Goal: Task Accomplishment & Management: Complete application form

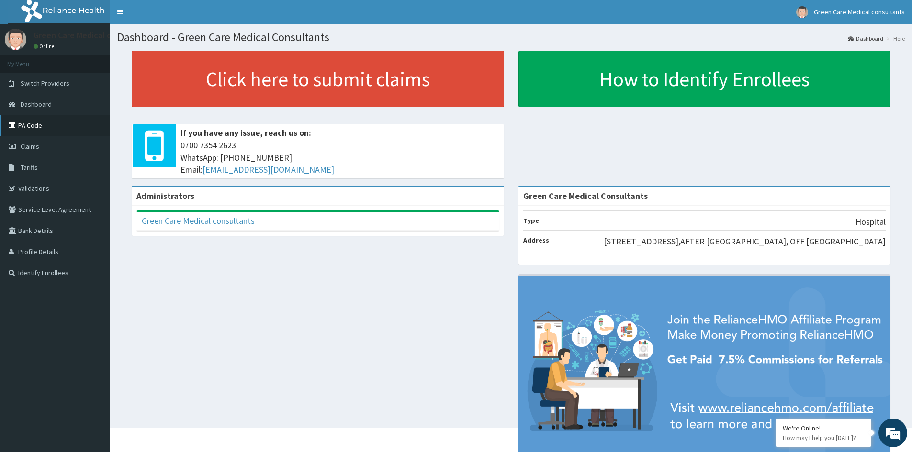
click at [32, 124] on link "PA Code" at bounding box center [55, 125] width 110 height 21
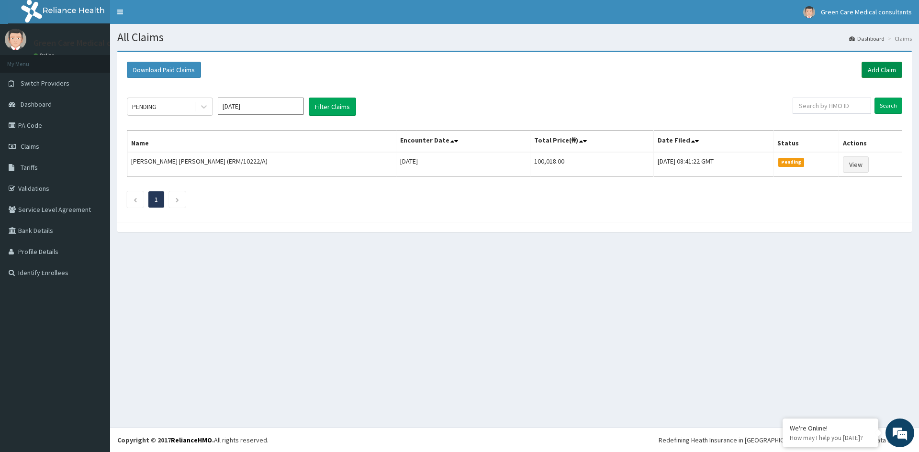
click at [880, 65] on link "Add Claim" at bounding box center [882, 70] width 41 height 16
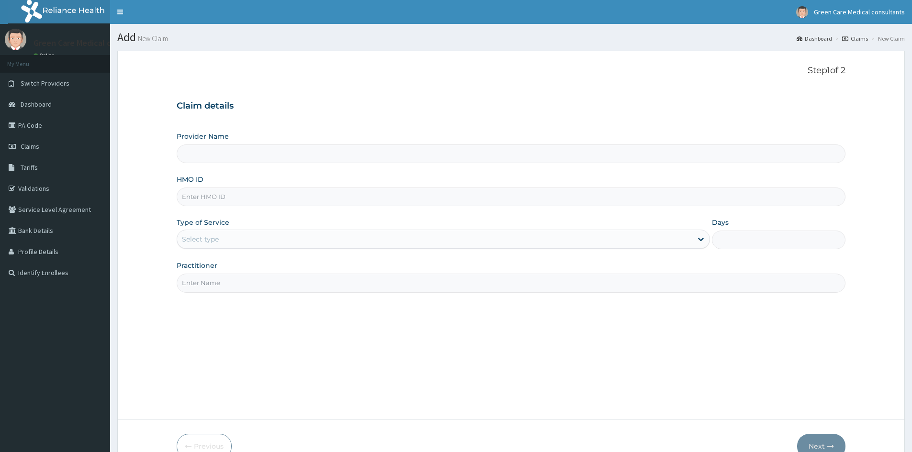
click at [222, 199] on input "HMO ID" at bounding box center [511, 197] width 669 height 19
type input "NMS/1001"
type input "Green Care Medical Consultants"
type input "NMS/10014/A"
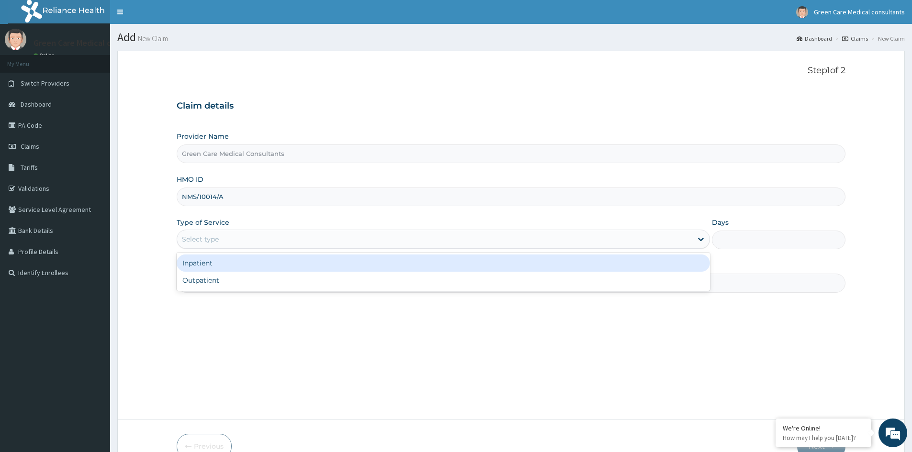
click at [224, 240] on div "Select type" at bounding box center [434, 239] width 515 height 15
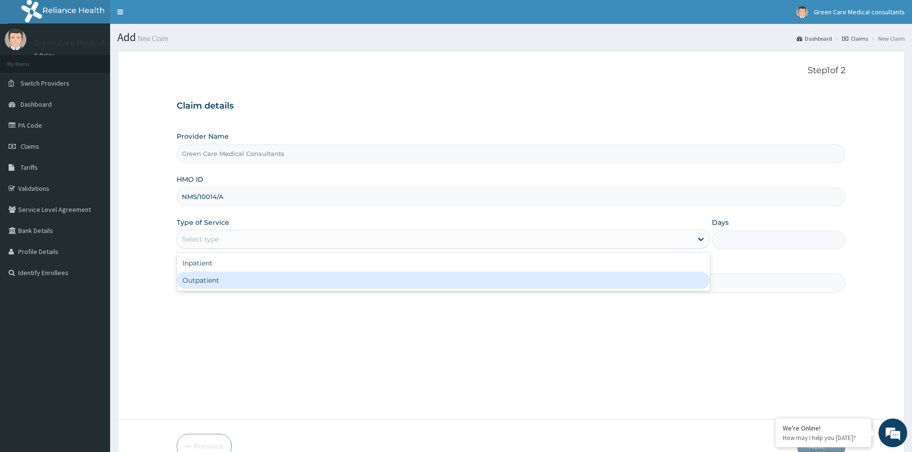
click at [197, 282] on div "Outpatient" at bounding box center [443, 280] width 533 height 17
type input "1"
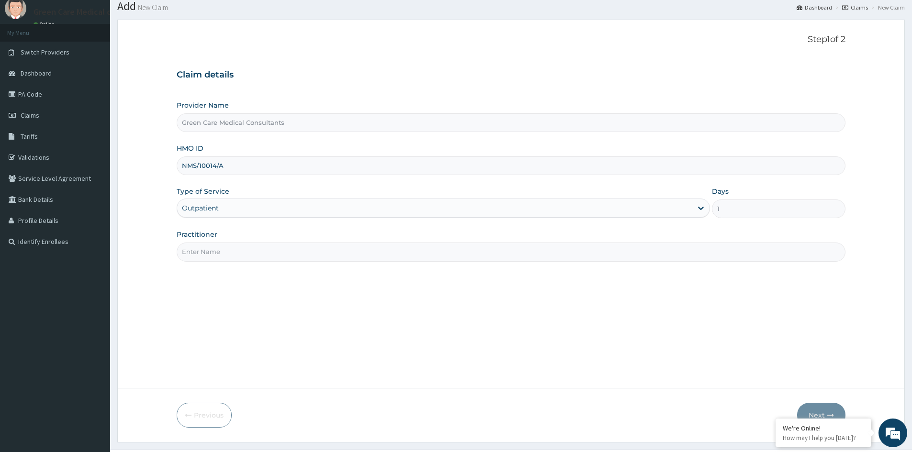
scroll to position [48, 0]
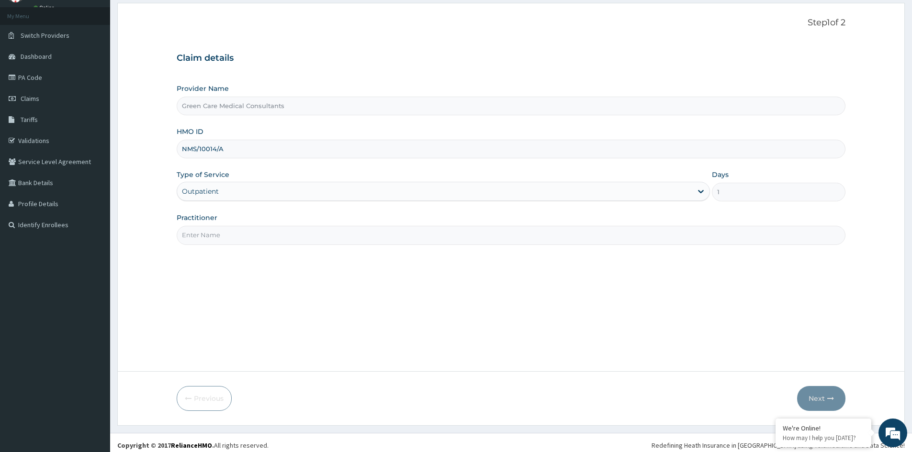
click at [247, 238] on input "Practitioner" at bounding box center [511, 235] width 669 height 19
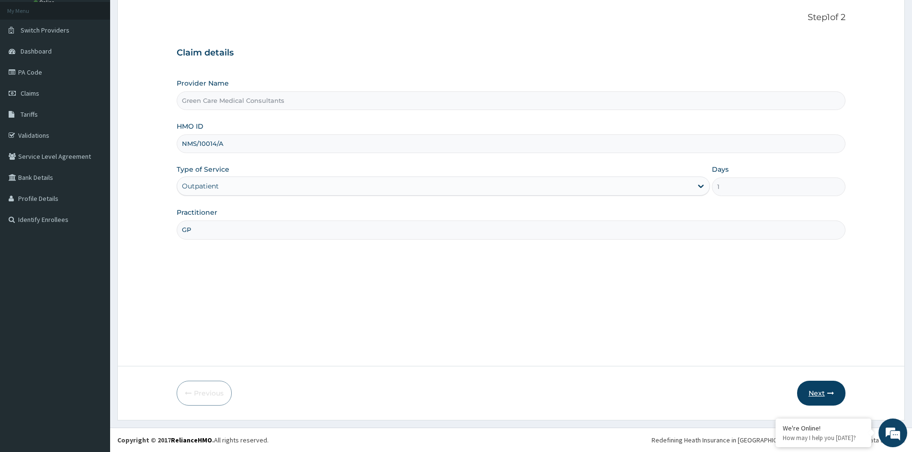
type input "GP"
click at [817, 395] on button "Next" at bounding box center [821, 393] width 48 height 25
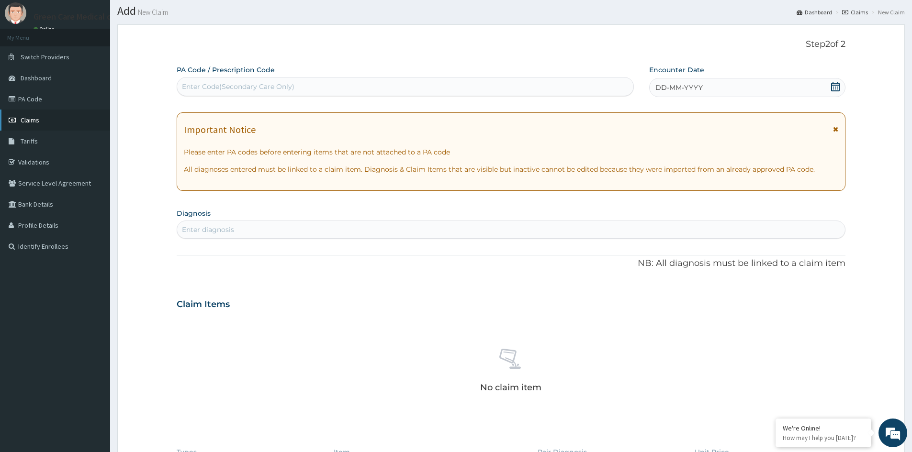
scroll to position [0, 0]
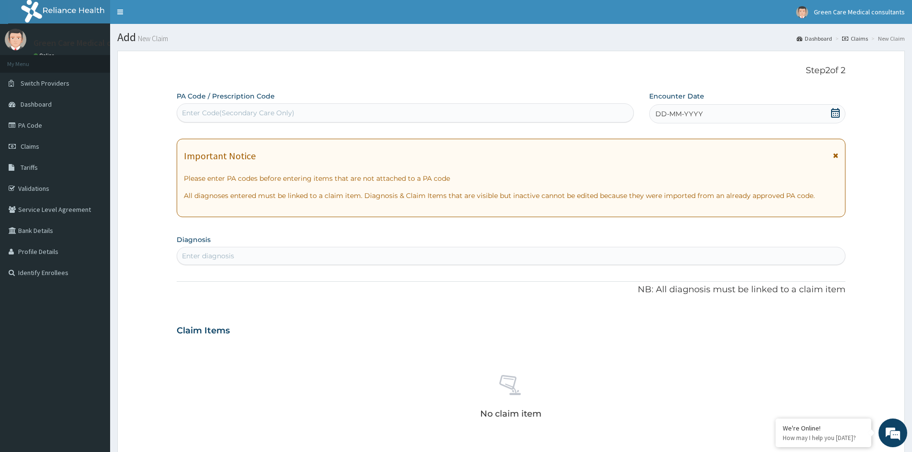
click at [837, 112] on icon at bounding box center [836, 113] width 10 height 10
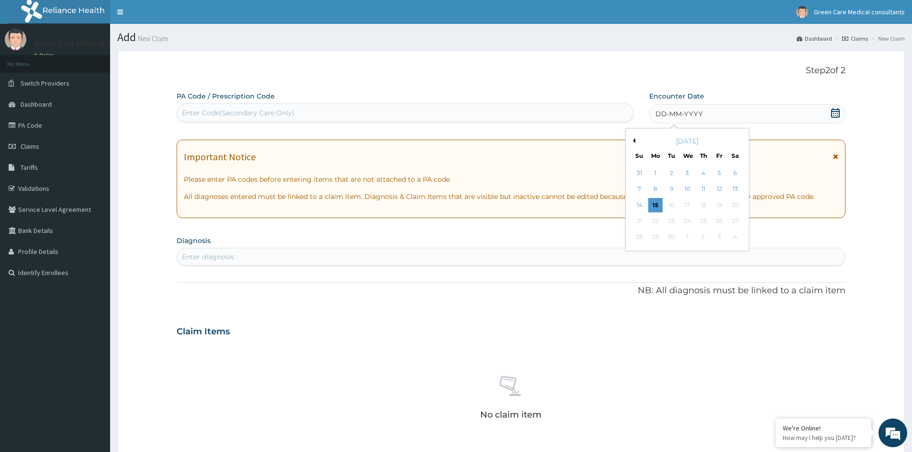
click at [603, 235] on section "Diagnosis Enter diagnosis" at bounding box center [511, 250] width 669 height 33
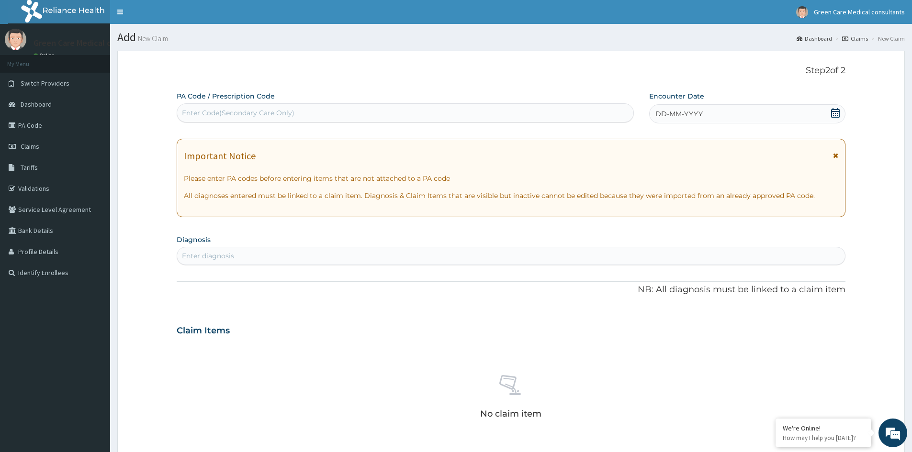
click at [836, 114] on icon at bounding box center [836, 113] width 10 height 10
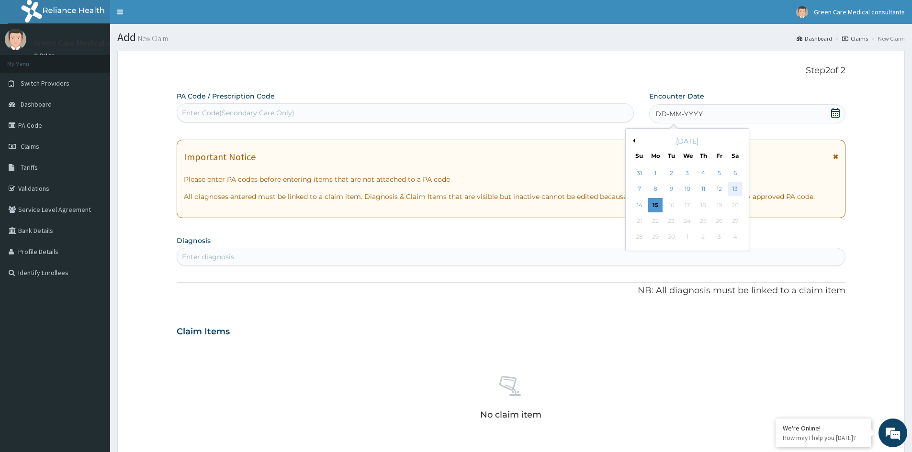
click at [736, 191] on div "13" at bounding box center [735, 189] width 14 height 14
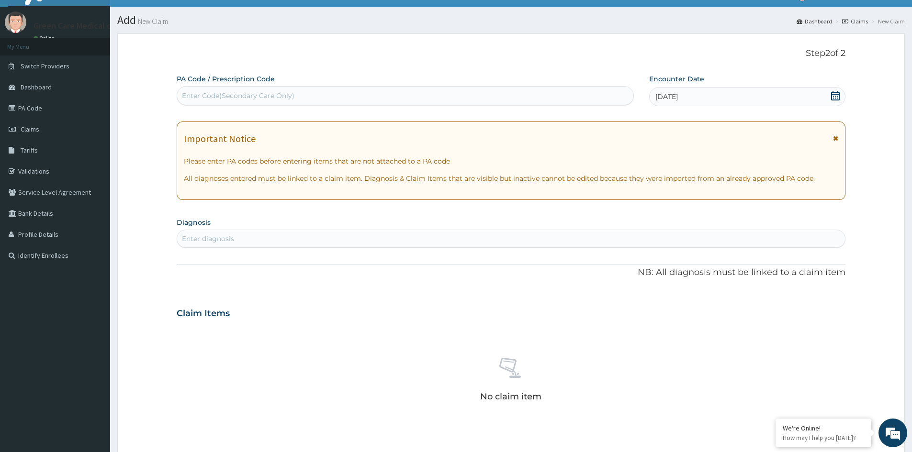
scroll to position [48, 0]
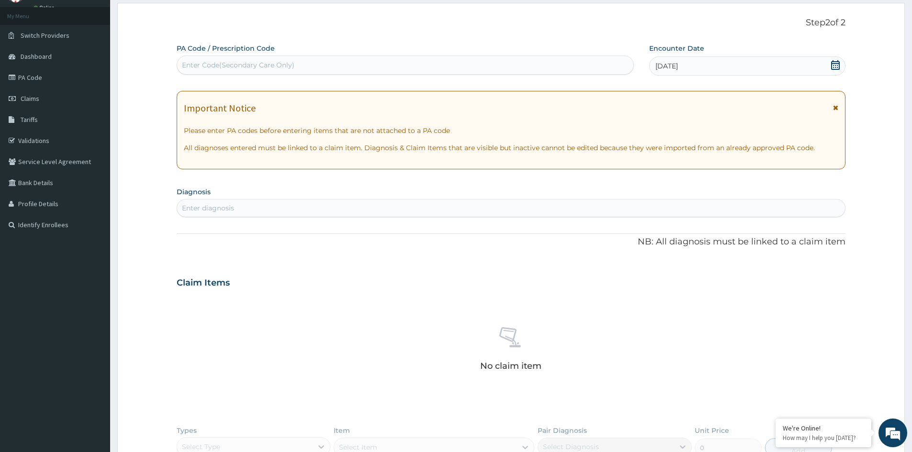
click at [337, 199] on section "Diagnosis Enter diagnosis" at bounding box center [511, 201] width 669 height 33
click at [334, 212] on div "Enter diagnosis" at bounding box center [511, 208] width 668 height 15
type input "MALARIA"
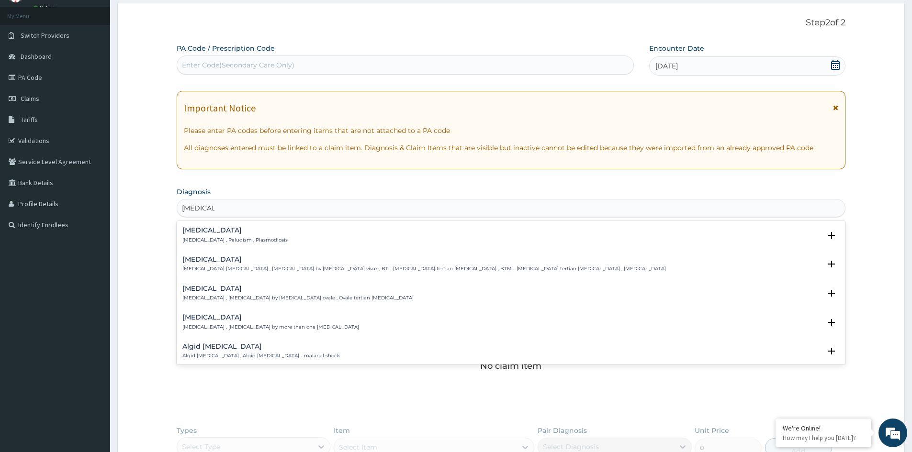
click at [225, 237] on p "Malaria , Paludism , Plasmodiosis" at bounding box center [234, 240] width 105 height 7
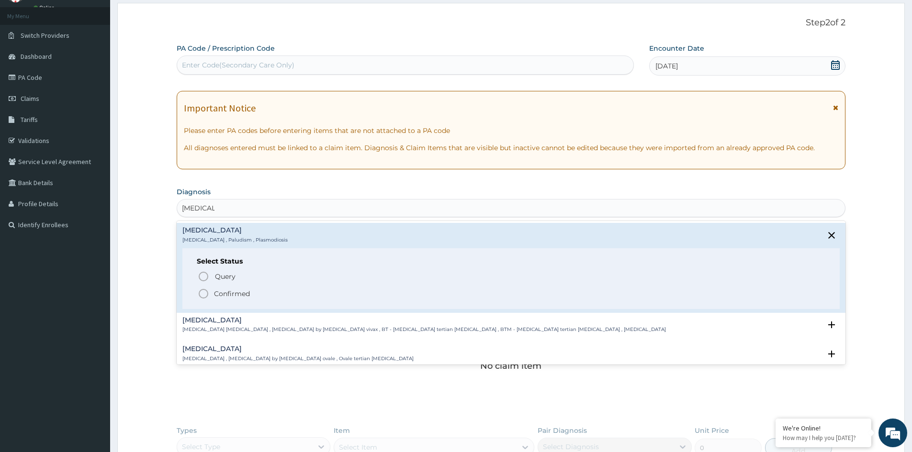
click at [222, 292] on p "Confirmed" at bounding box center [232, 294] width 36 height 10
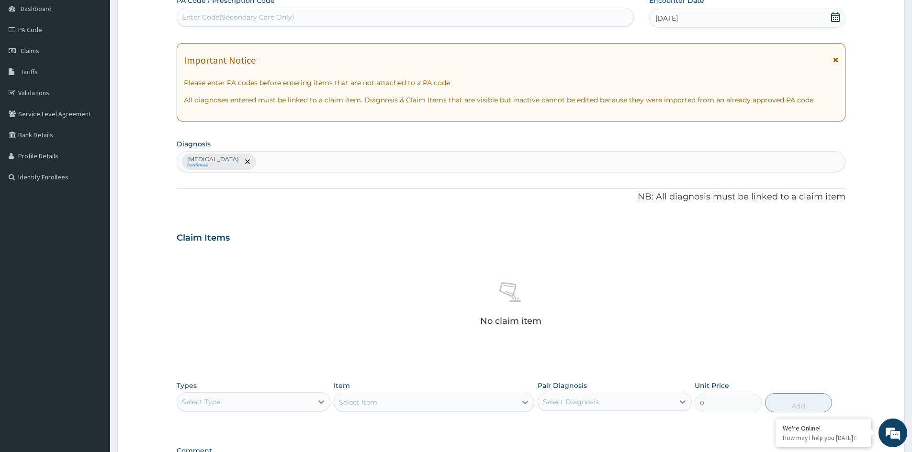
scroll to position [144, 0]
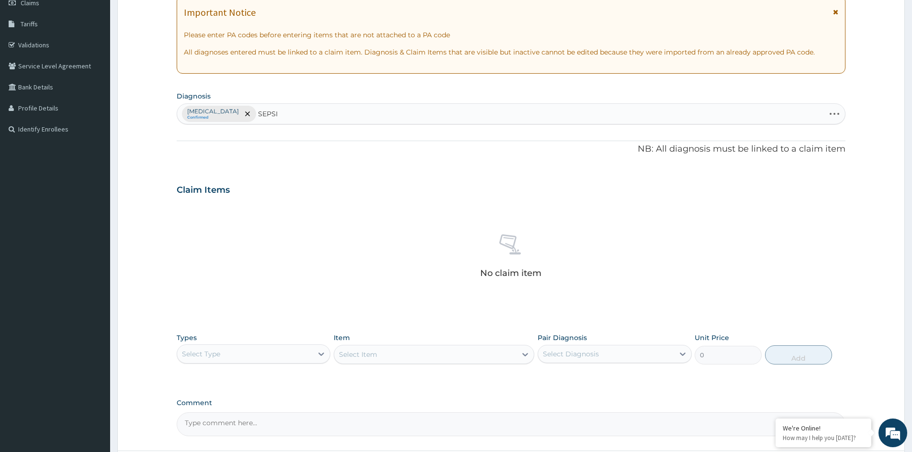
type input "SEPSIS"
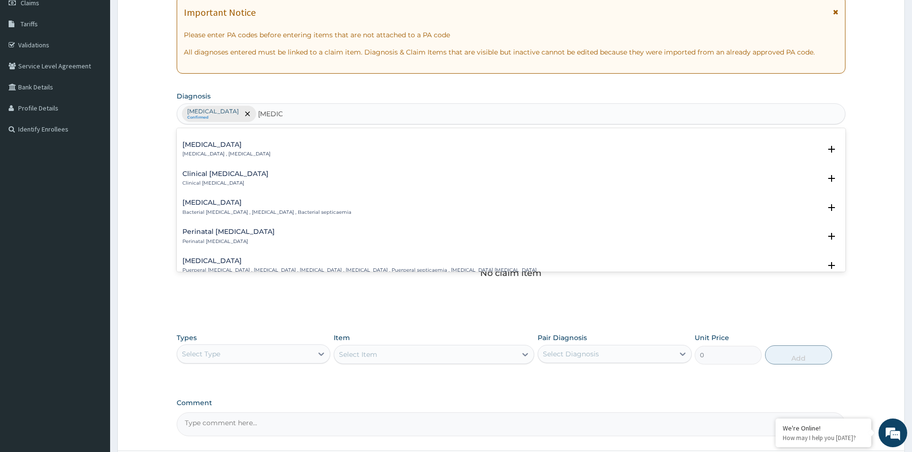
scroll to position [96, 0]
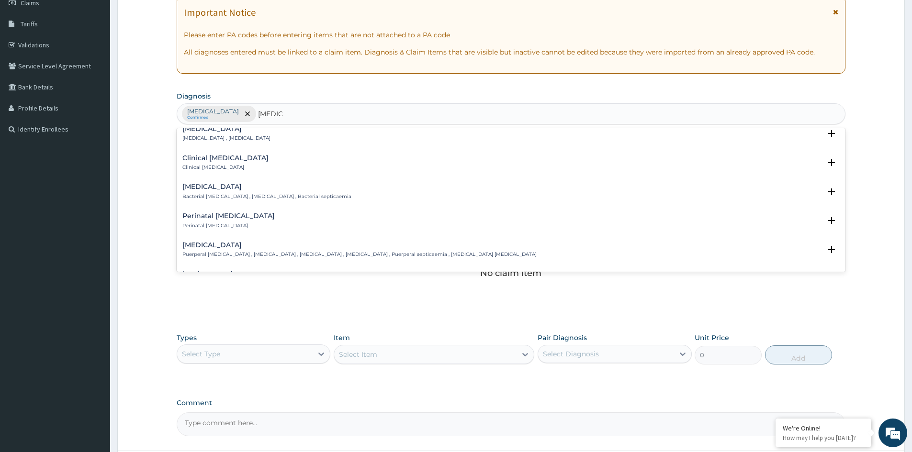
click at [213, 191] on h4 "Bacterial sepsis" at bounding box center [266, 186] width 169 height 7
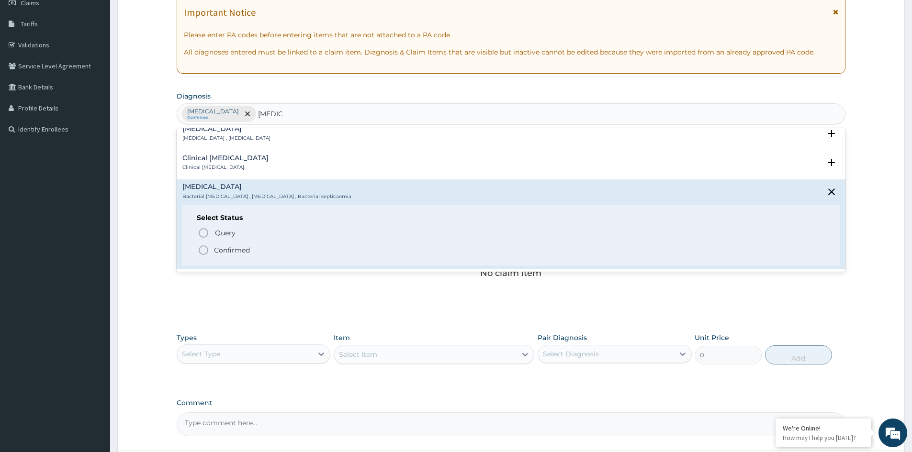
click at [226, 249] on p "Confirmed" at bounding box center [232, 251] width 36 height 10
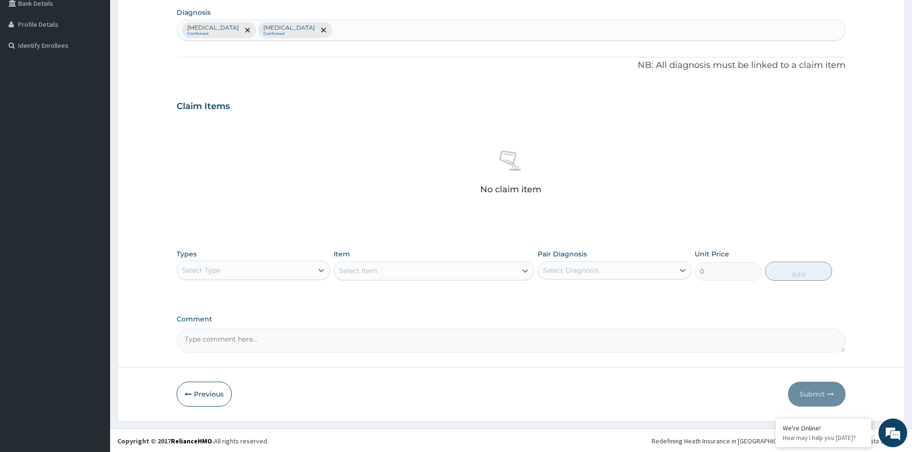
scroll to position [228, 0]
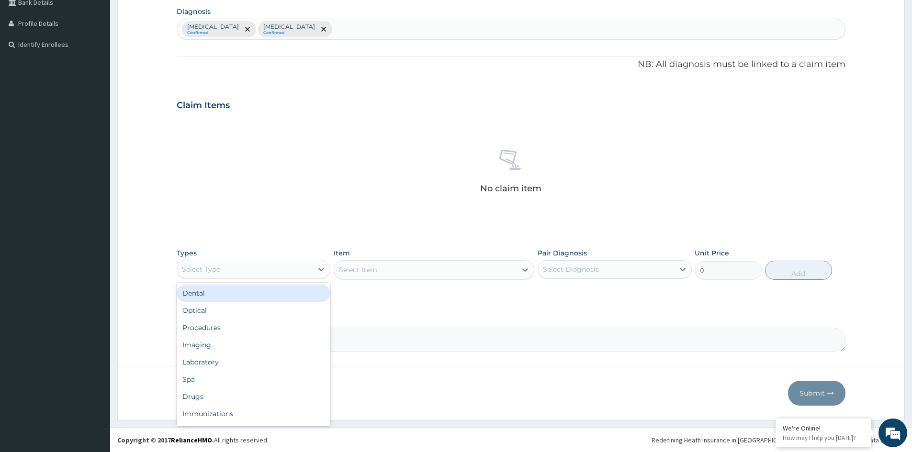
click at [257, 268] on div "Select Type" at bounding box center [244, 269] width 135 height 15
click at [208, 328] on div "Procedures" at bounding box center [254, 327] width 154 height 17
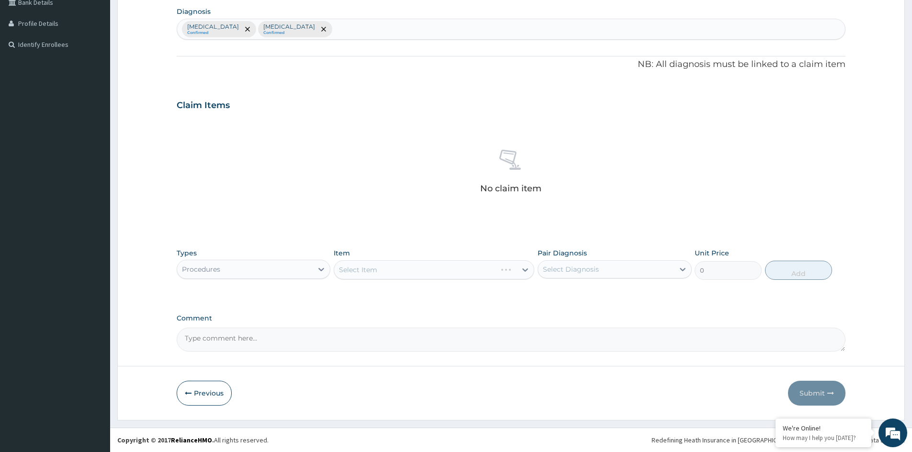
click at [317, 30] on div "Malaria Confirmed Bacterial sepsis Confirmed" at bounding box center [511, 29] width 668 height 20
type input "SALM"
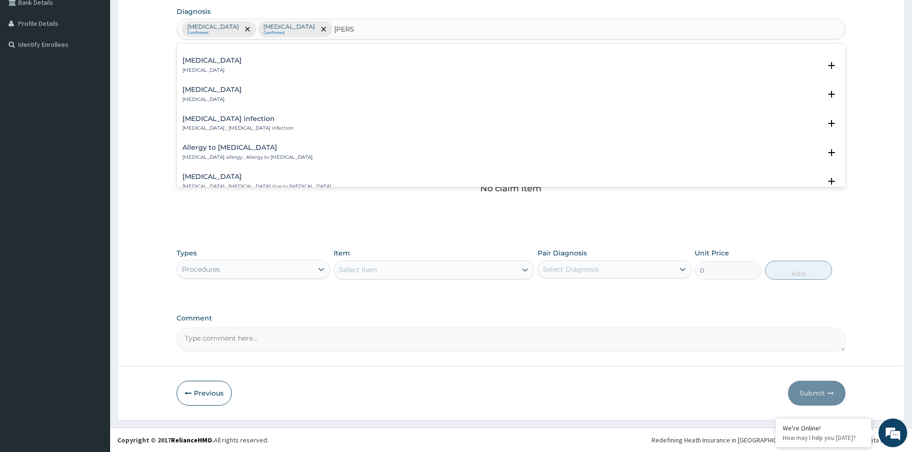
scroll to position [239, 0]
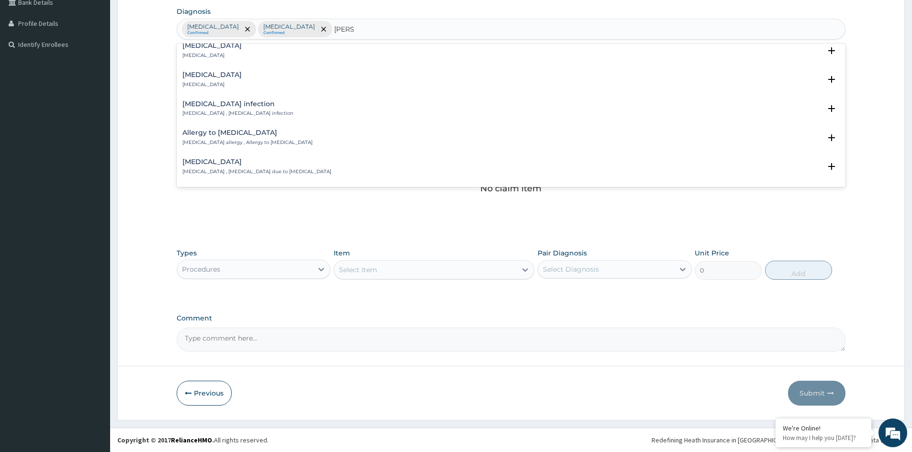
click at [220, 111] on p "Salmonellosis , Salmonella infection" at bounding box center [237, 113] width 111 height 7
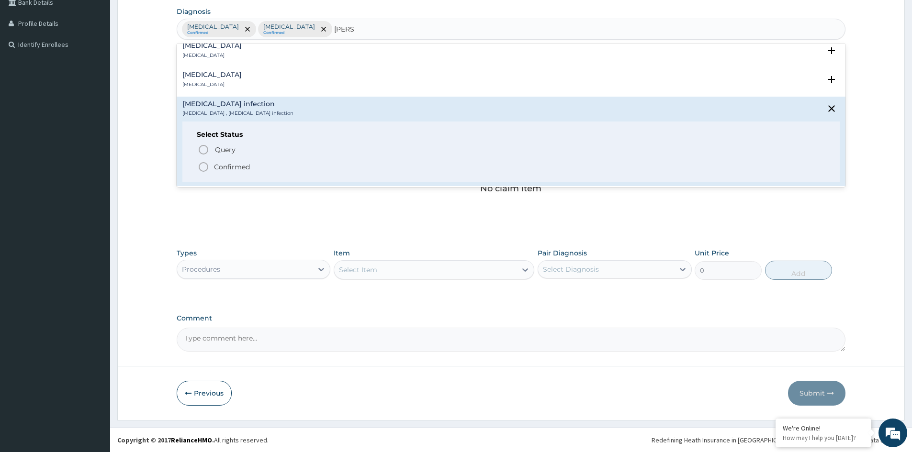
click at [227, 166] on p "Confirmed" at bounding box center [232, 167] width 36 height 10
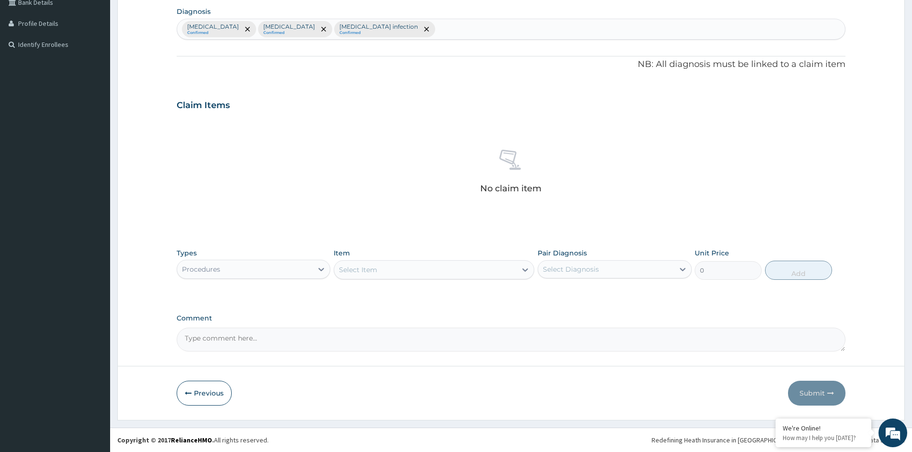
click at [392, 274] on div "Select Item" at bounding box center [425, 269] width 182 height 15
type input "GP"
click at [291, 272] on div "Procedures" at bounding box center [244, 269] width 135 height 15
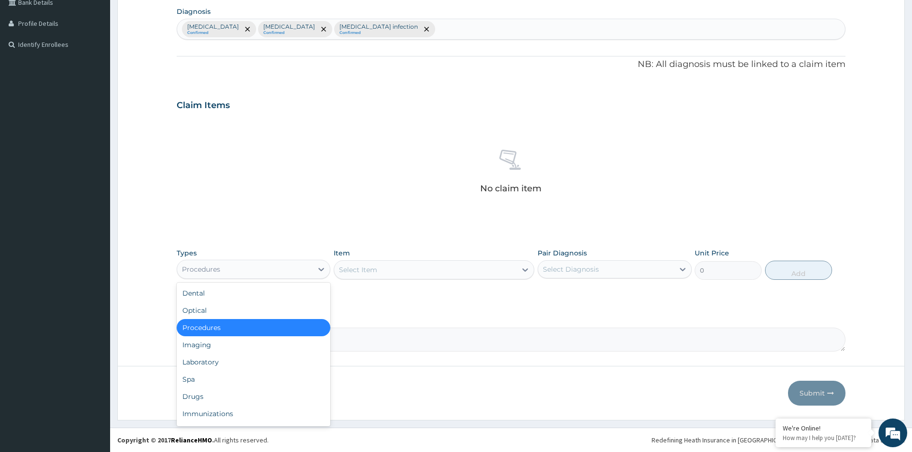
drag, startPoint x: 207, startPoint y: 331, endPoint x: 213, endPoint y: 326, distance: 7.9
click at [208, 330] on div "Procedures" at bounding box center [254, 327] width 154 height 17
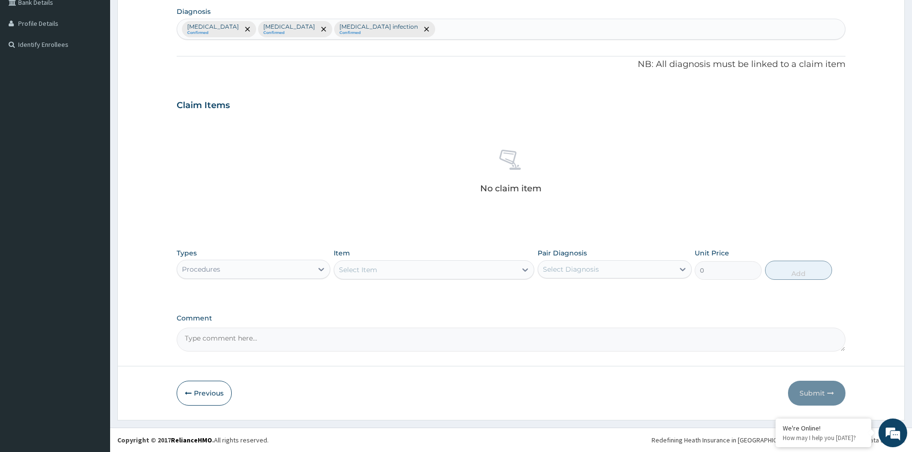
click at [472, 272] on div "Select Item" at bounding box center [425, 269] width 182 height 15
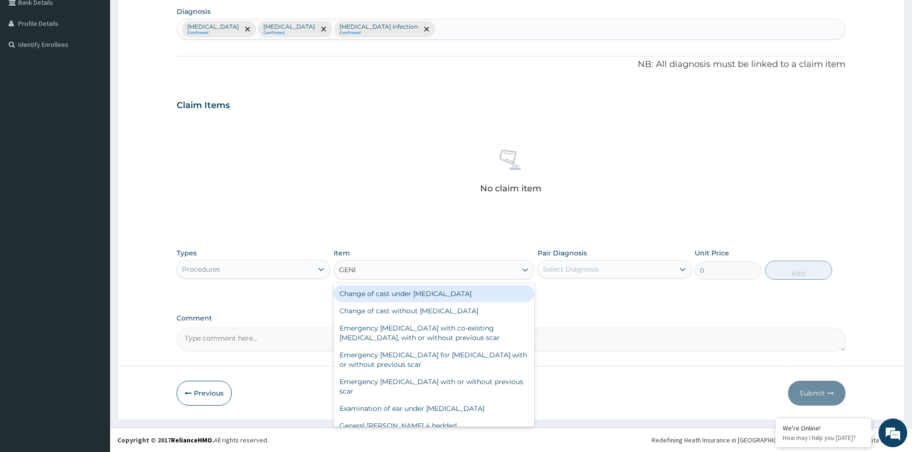
type input "GENER"
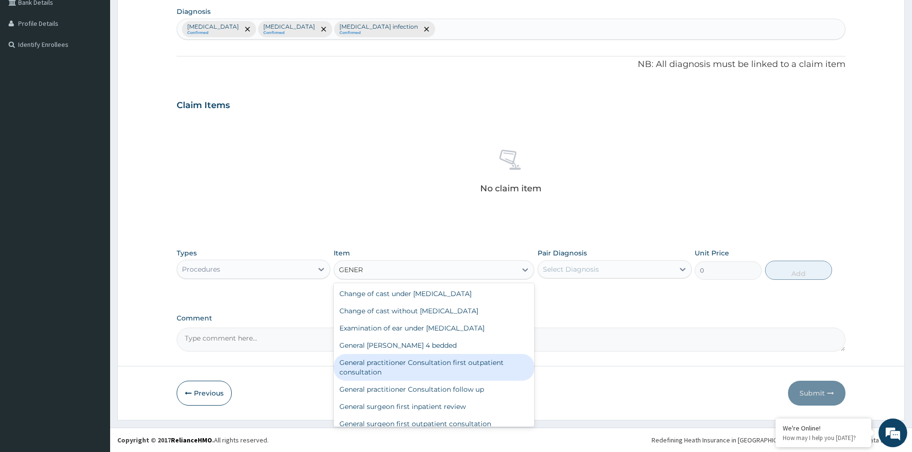
click at [446, 365] on div "General practitioner Consultation first outpatient consultation" at bounding box center [434, 367] width 201 height 27
type input "3547.5"
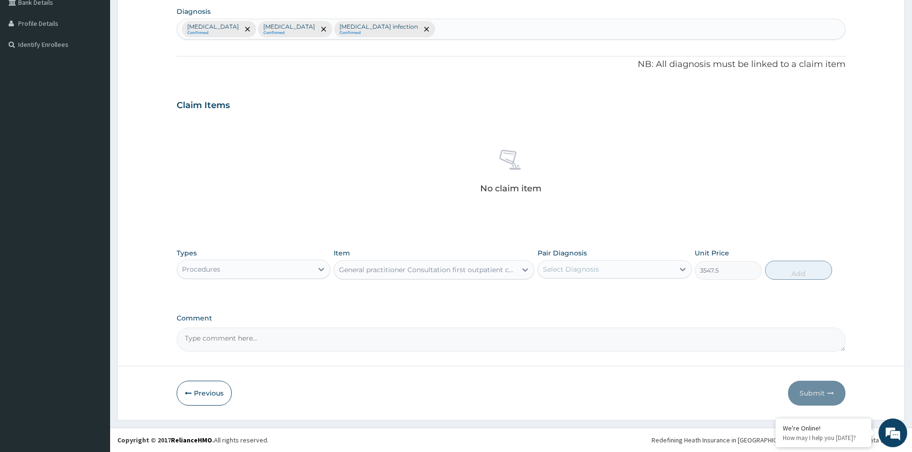
click at [637, 272] on div "Select Diagnosis" at bounding box center [605, 269] width 135 height 15
click at [570, 292] on label "Malaria" at bounding box center [582, 293] width 59 height 10
checkbox input "true"
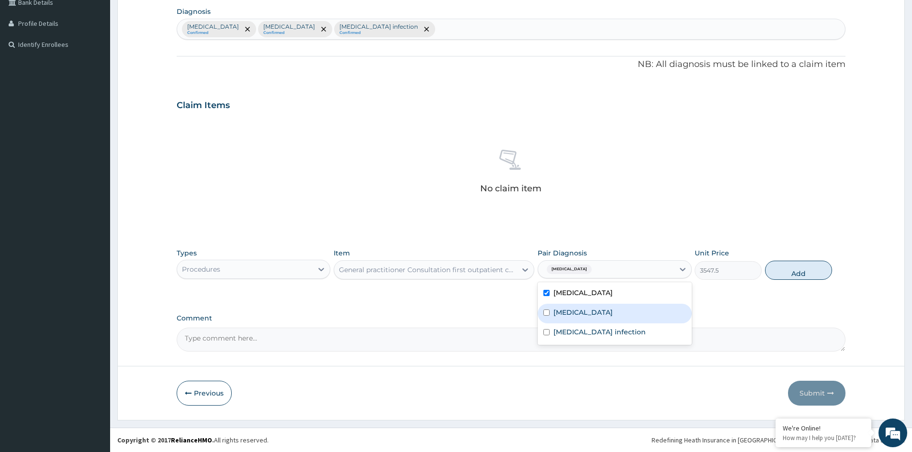
click at [582, 313] on label "Bacterial sepsis" at bounding box center [582, 313] width 59 height 10
checkbox input "true"
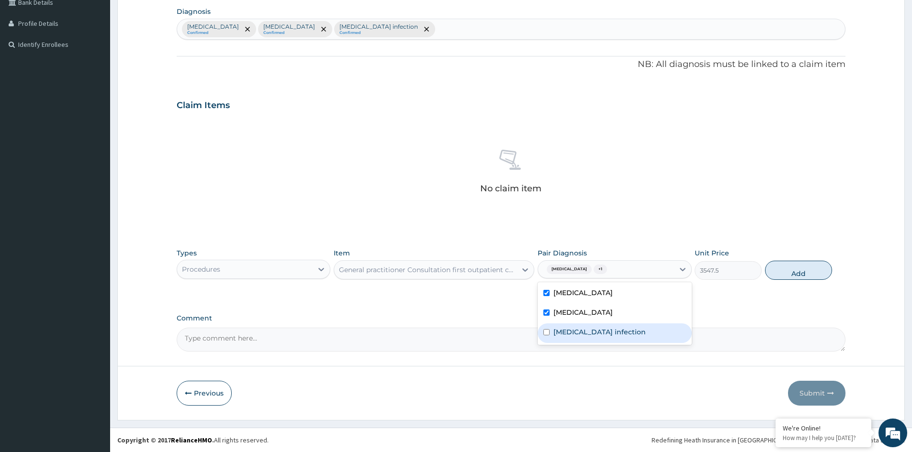
click at [585, 335] on label "Salmonella infection" at bounding box center [599, 332] width 92 height 10
checkbox input "true"
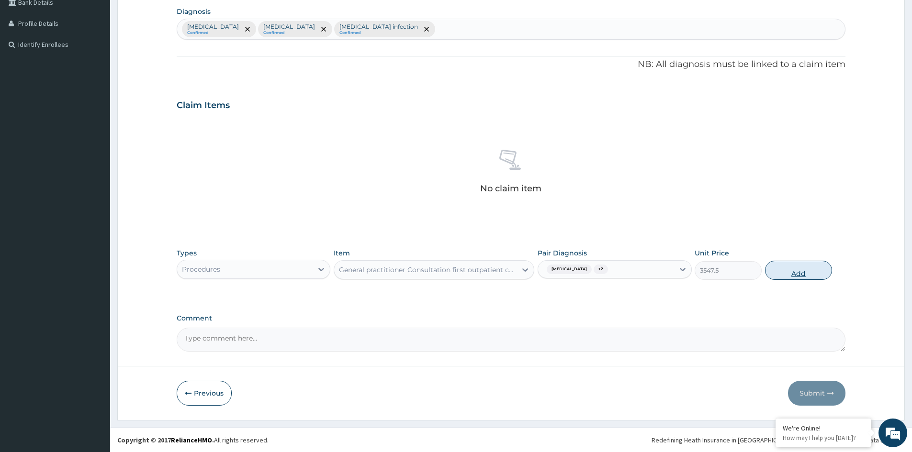
click at [797, 272] on button "Add" at bounding box center [798, 270] width 67 height 19
type input "0"
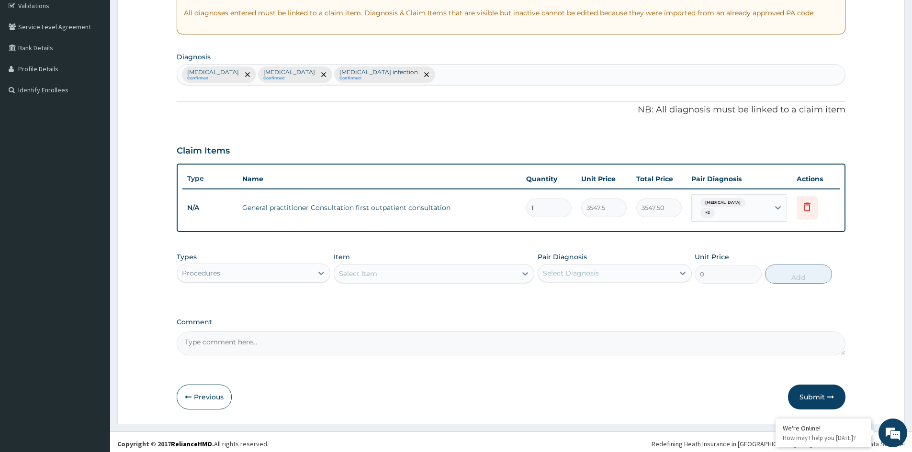
click at [276, 268] on div "Procedures" at bounding box center [244, 273] width 135 height 15
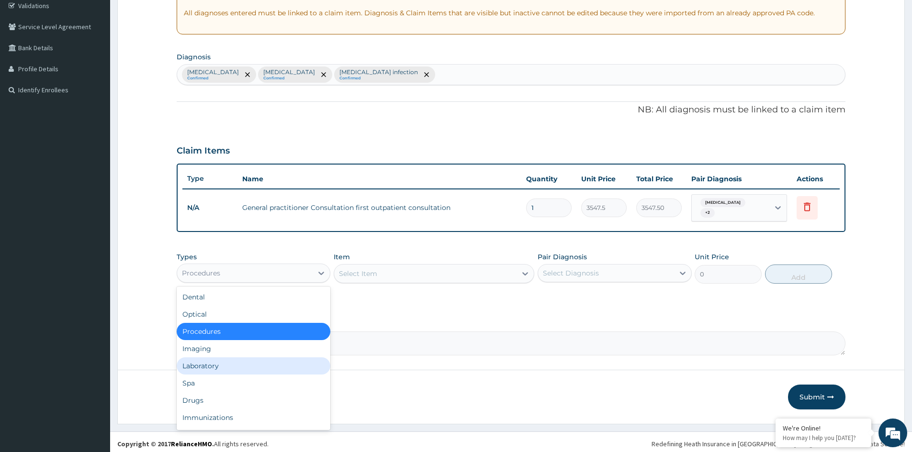
click at [216, 364] on div "Laboratory" at bounding box center [254, 366] width 154 height 17
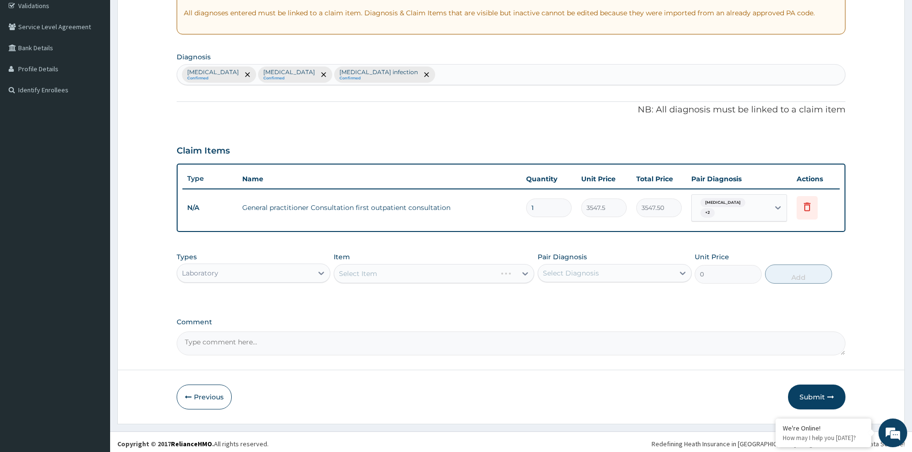
click at [494, 273] on div "Select Item" at bounding box center [434, 273] width 201 height 19
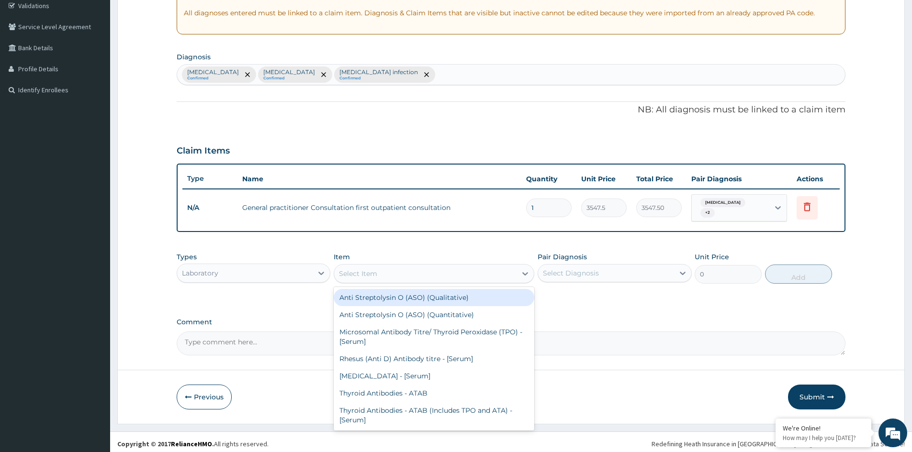
click at [497, 270] on div "Select Item" at bounding box center [425, 273] width 182 height 15
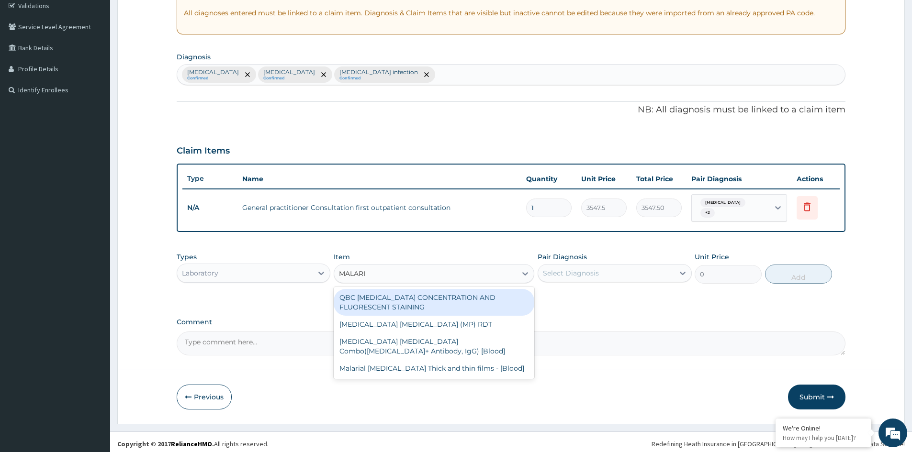
type input "MALARIA"
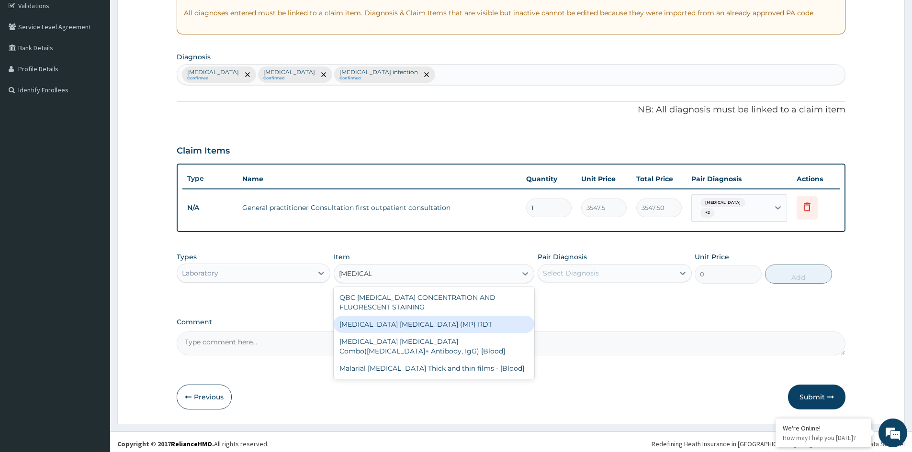
click at [414, 318] on div "MALARIA PARASITE (MP) RDT" at bounding box center [434, 324] width 201 height 17
type input "1612.5"
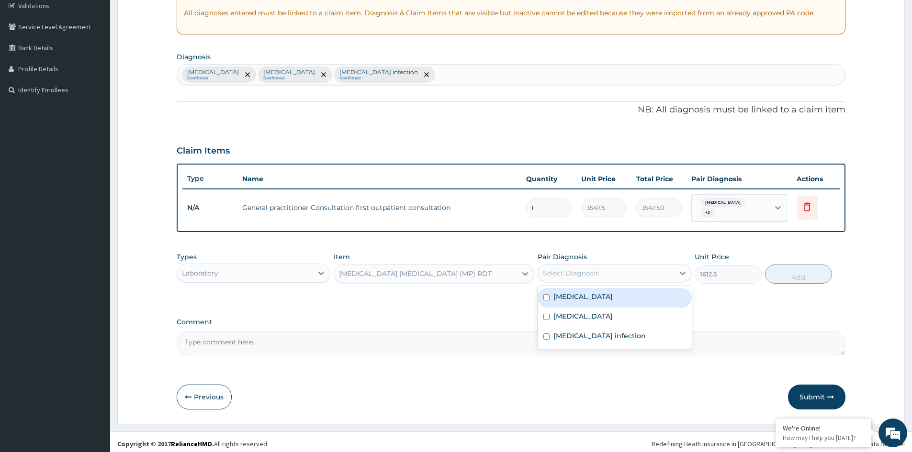
click at [567, 275] on div "Select Diagnosis" at bounding box center [605, 273] width 135 height 15
drag, startPoint x: 560, startPoint y: 296, endPoint x: 690, endPoint y: 291, distance: 130.3
click at [566, 294] on label "Malaria" at bounding box center [582, 297] width 59 height 10
checkbox input "true"
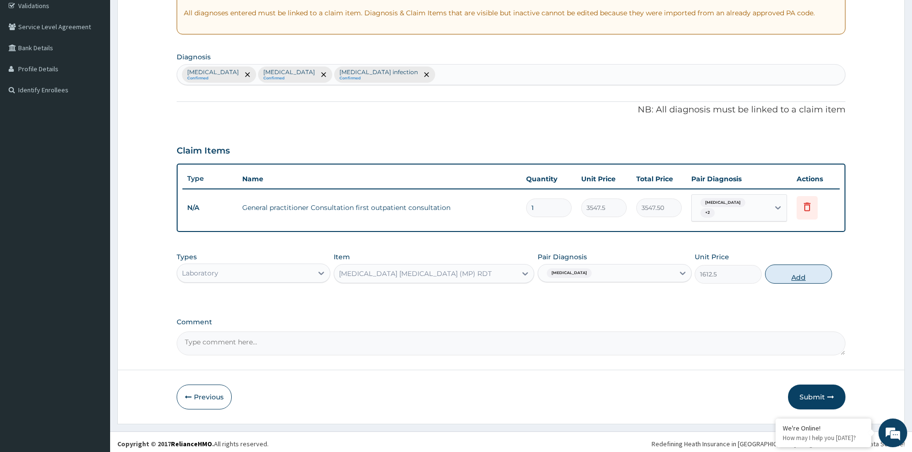
click at [803, 273] on button "Add" at bounding box center [798, 274] width 67 height 19
type input "0"
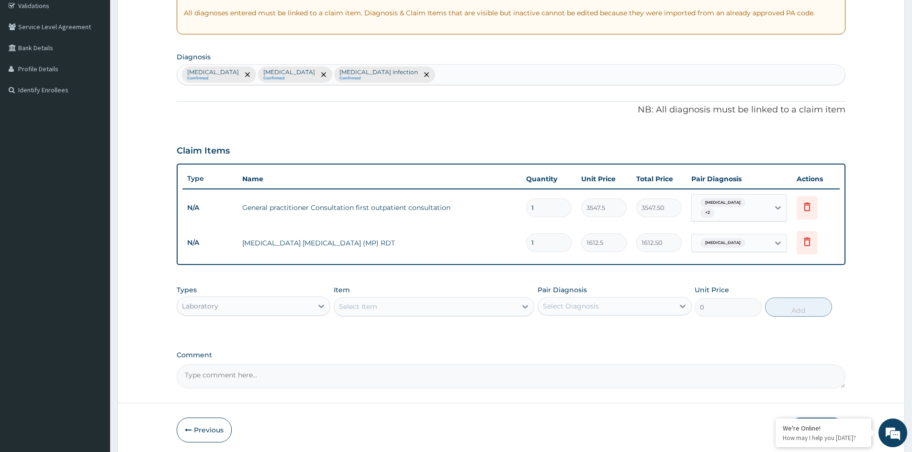
click at [397, 304] on div "Select Item" at bounding box center [425, 306] width 182 height 15
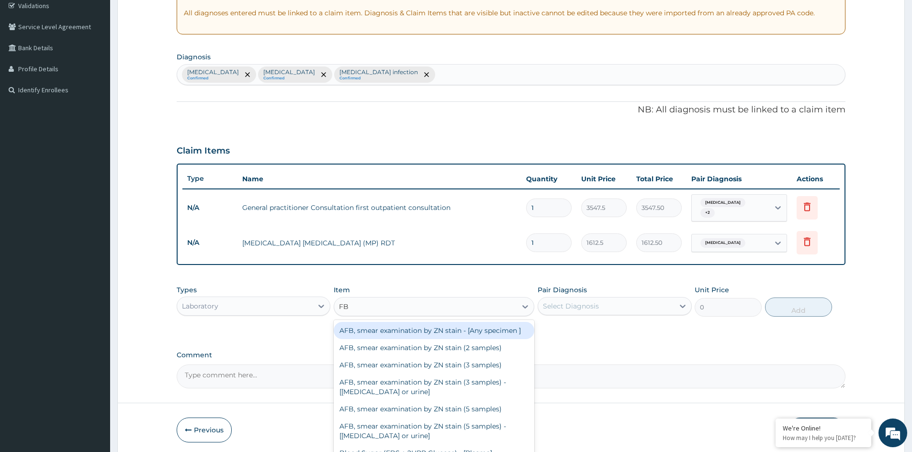
type input "FBC"
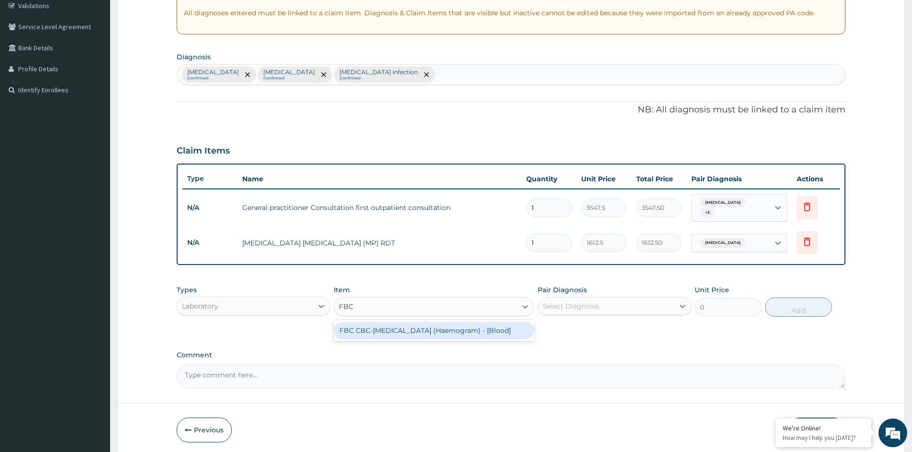
click at [438, 322] on div "FBC CBC-Complete Blood Count (Haemogram) - [Blood]" at bounding box center [434, 330] width 201 height 17
type input "4300"
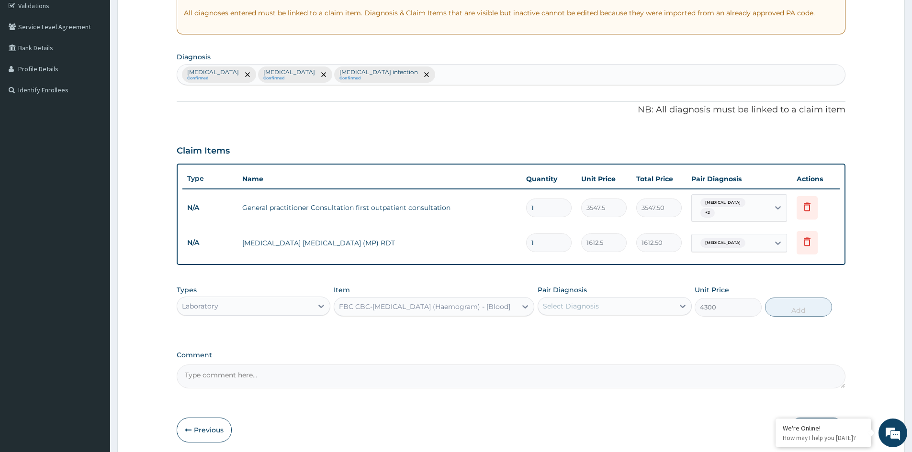
click at [579, 302] on div "Select Diagnosis" at bounding box center [571, 307] width 56 height 10
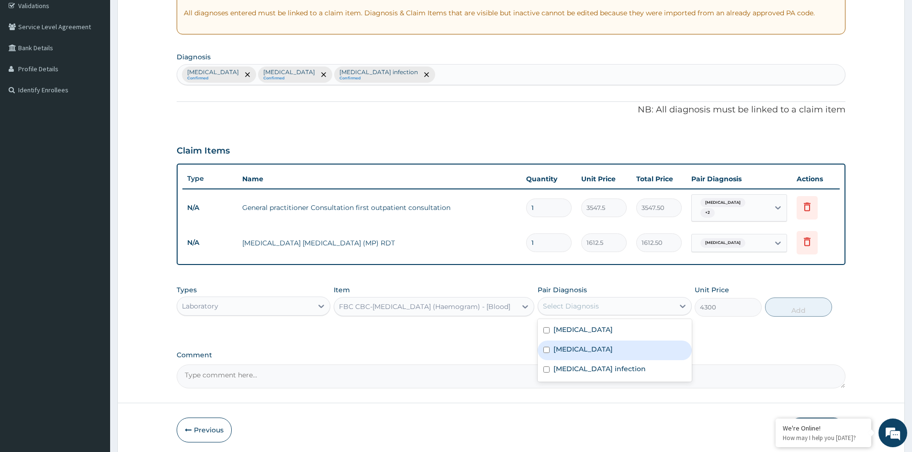
drag, startPoint x: 576, startPoint y: 347, endPoint x: 576, endPoint y: 339, distance: 7.2
click at [576, 346] on label "Bacterial sepsis" at bounding box center [582, 350] width 59 height 10
checkbox input "true"
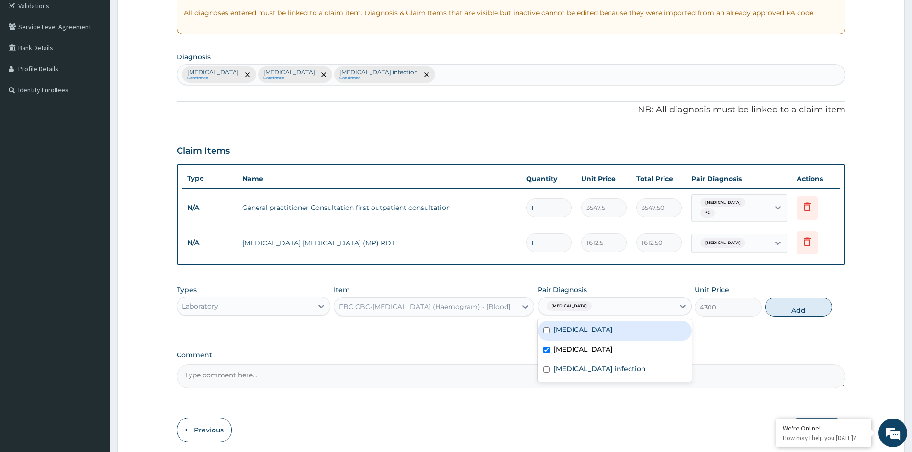
click at [573, 330] on label "Malaria" at bounding box center [582, 330] width 59 height 10
checkbox input "true"
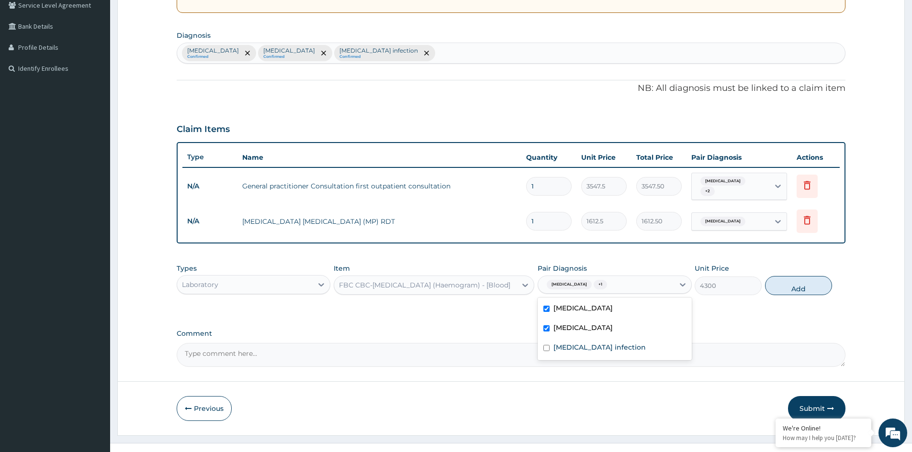
scroll to position [216, 0]
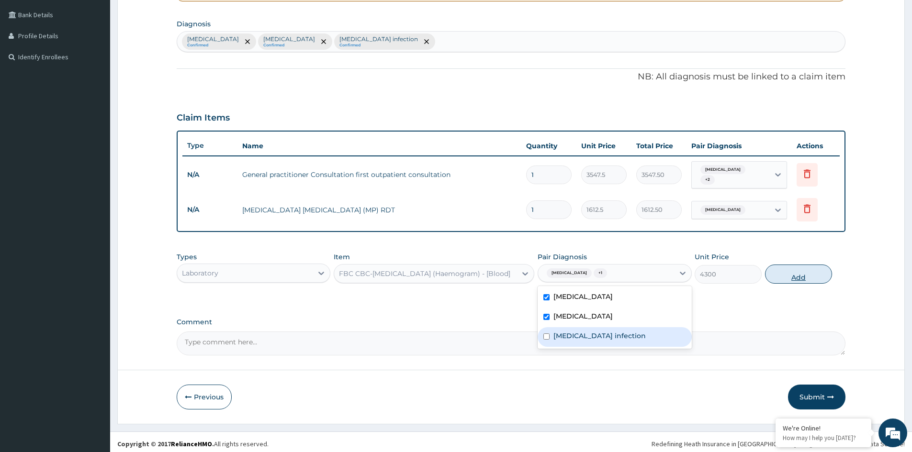
click at [803, 273] on button "Add" at bounding box center [798, 274] width 67 height 19
type input "0"
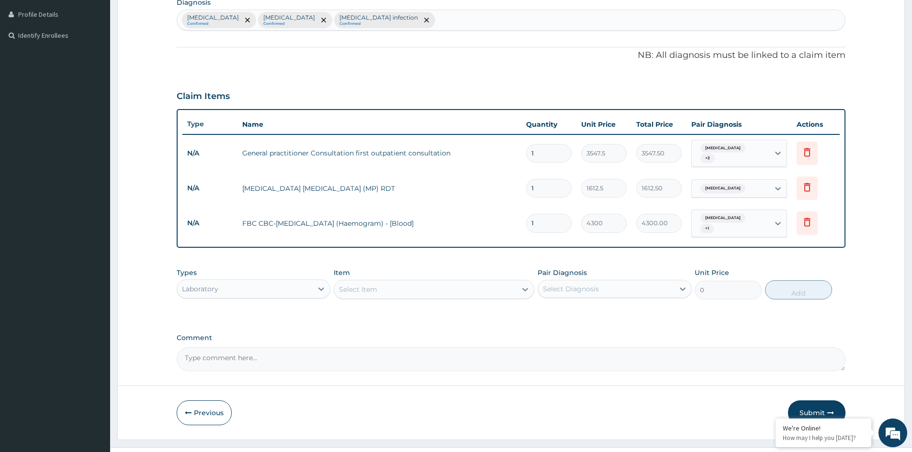
scroll to position [249, 0]
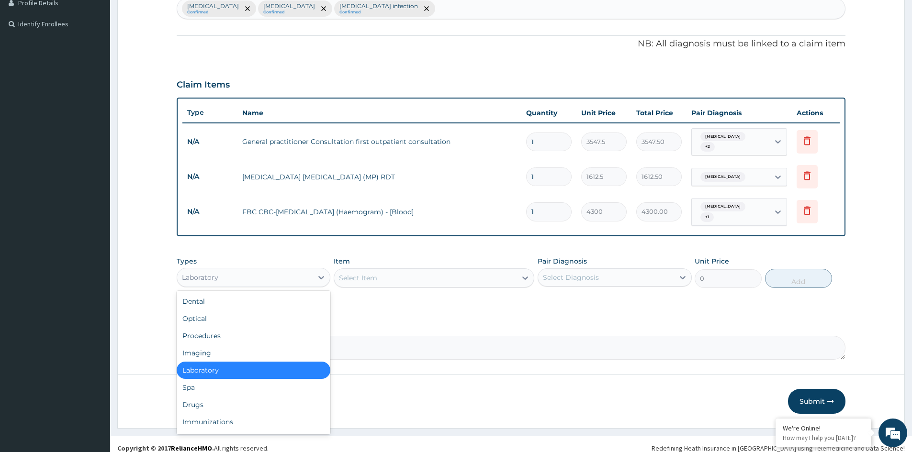
click at [223, 270] on div "Laboratory" at bounding box center [244, 277] width 135 height 15
click at [204, 396] on div "Drugs" at bounding box center [254, 404] width 154 height 17
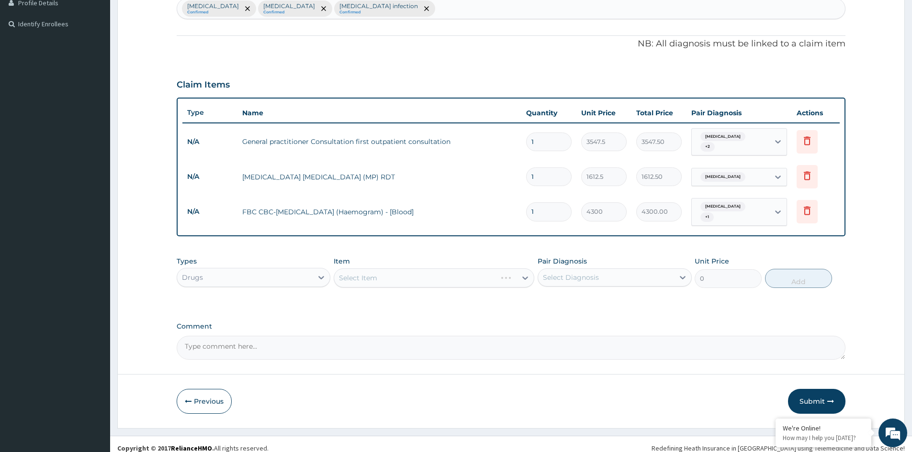
click at [428, 269] on div "Select Item" at bounding box center [434, 278] width 201 height 19
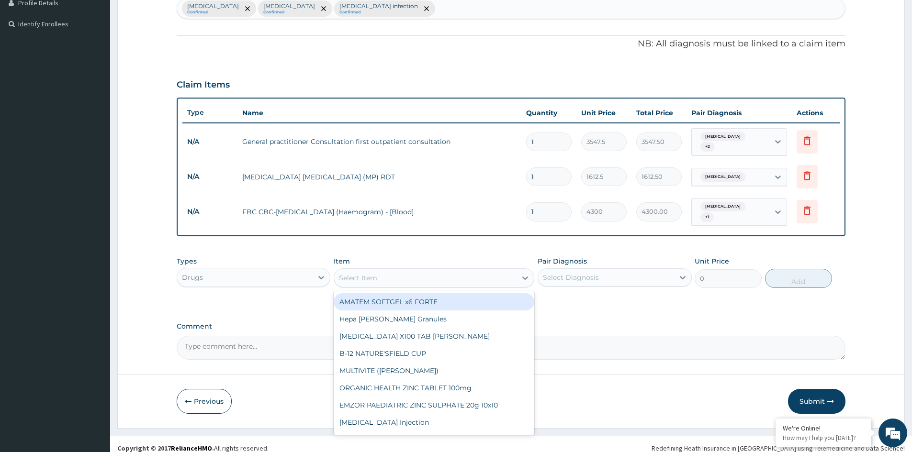
click at [483, 273] on div "Select Item" at bounding box center [425, 277] width 182 height 15
type input "CIPRO"
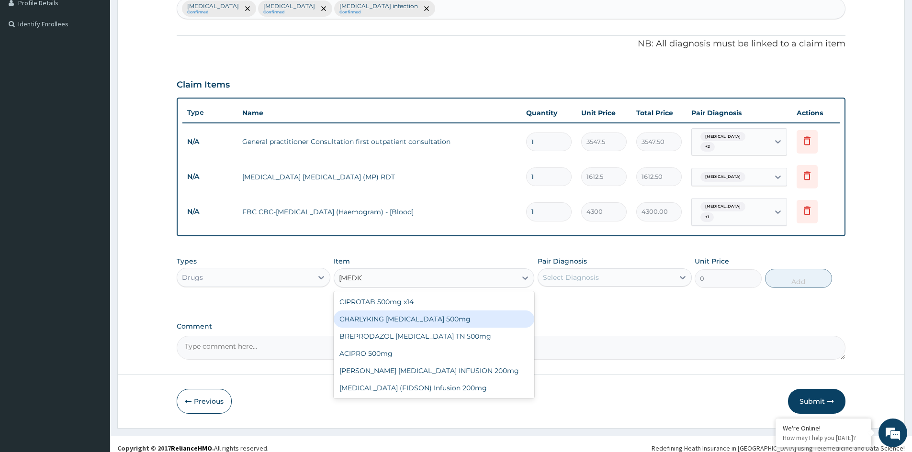
click at [417, 311] on div "CHARLYKING CIPROFLOXACIN 500mg" at bounding box center [434, 319] width 201 height 17
type input "177.375"
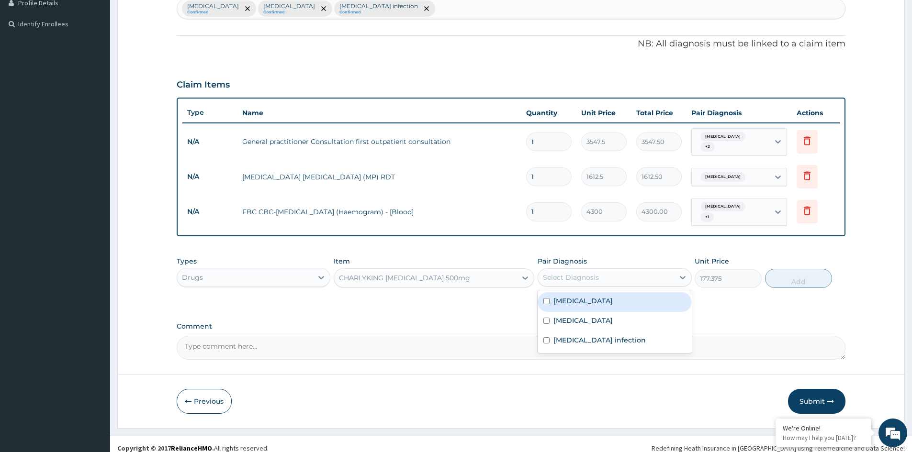
click at [625, 270] on div "Select Diagnosis" at bounding box center [605, 277] width 135 height 15
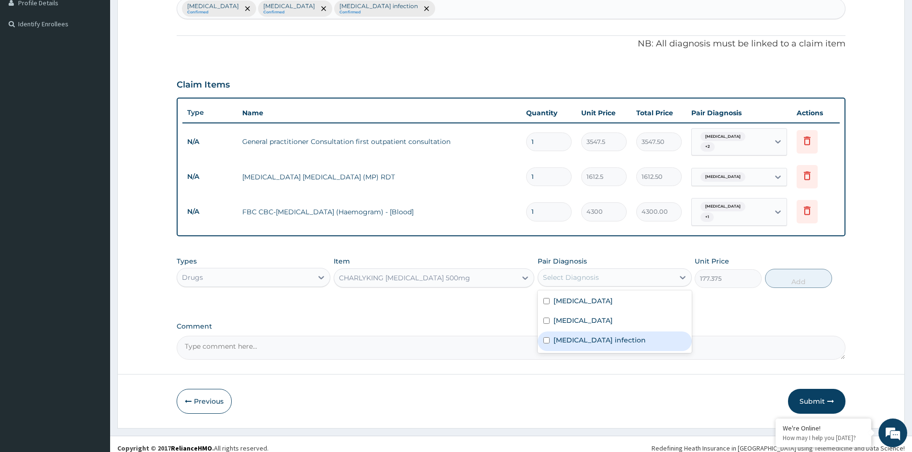
click at [579, 336] on label "Salmonella infection" at bounding box center [599, 341] width 92 height 10
checkbox input "true"
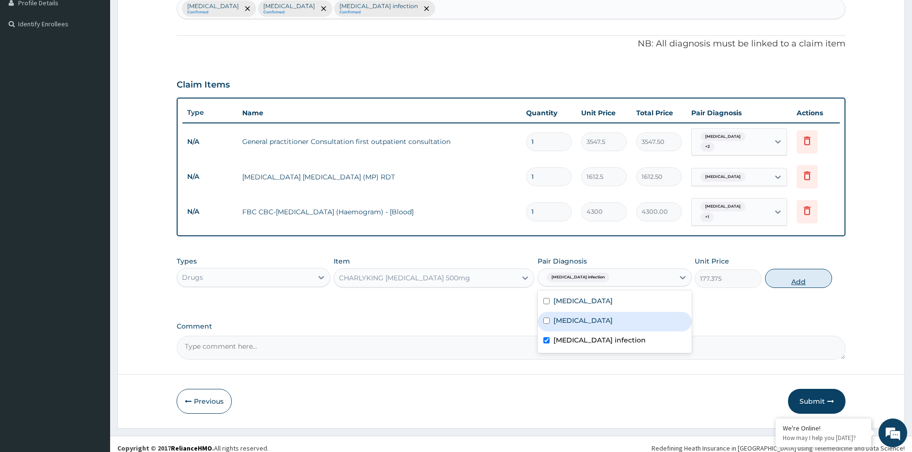
click at [792, 275] on button "Add" at bounding box center [798, 278] width 67 height 19
type input "0"
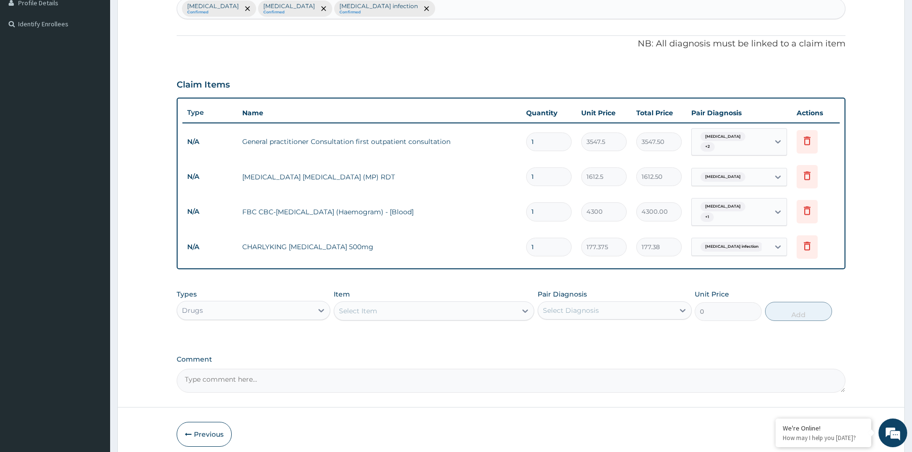
type input "14"
type input "2483.25"
type input "14"
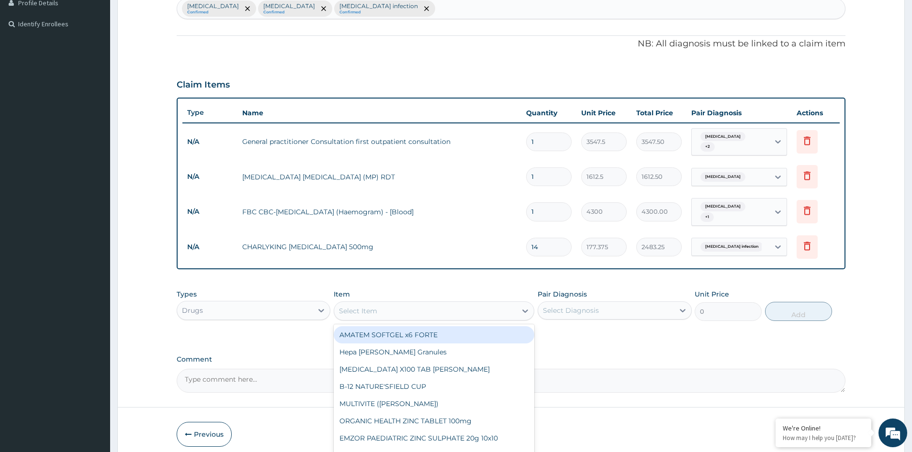
click at [366, 306] on div "Select Item" at bounding box center [358, 311] width 38 height 10
type input "PARACE"
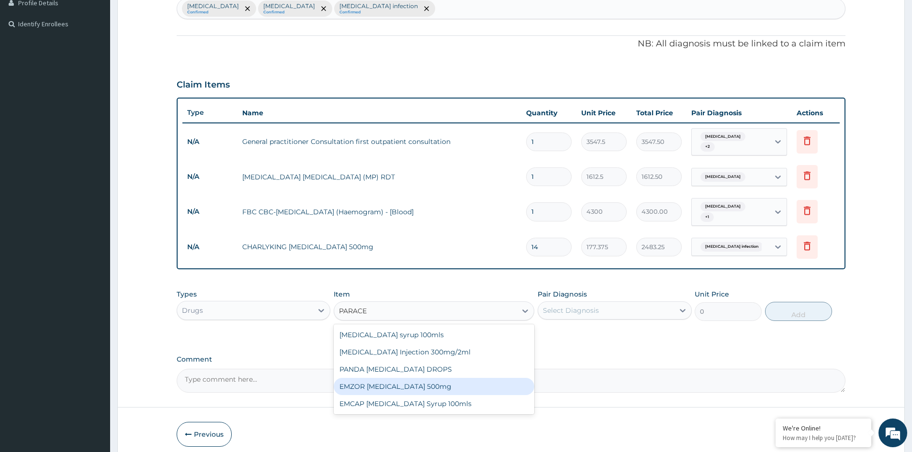
click at [458, 378] on div "EMZOR PARACETAMOL 500mg" at bounding box center [434, 386] width 201 height 17
type input "23.65"
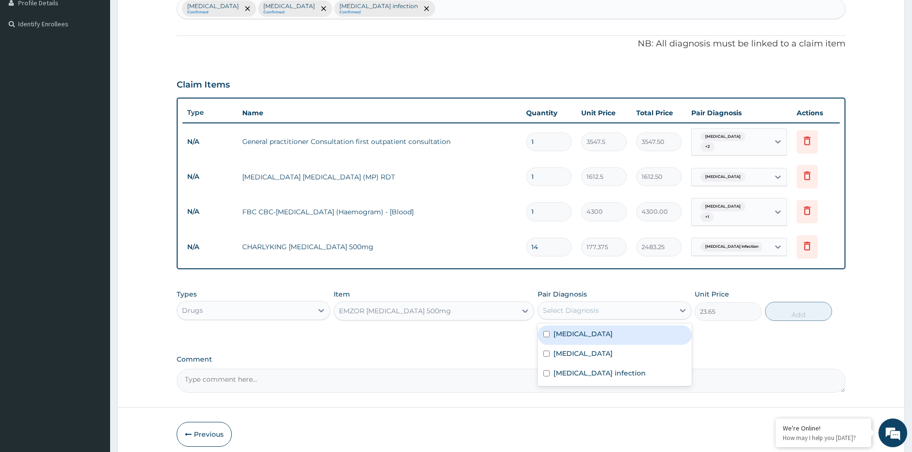
click at [582, 306] on div "Select Diagnosis" at bounding box center [571, 311] width 56 height 10
drag, startPoint x: 571, startPoint y: 327, endPoint x: 723, endPoint y: 327, distance: 152.2
click at [573, 329] on label "Malaria" at bounding box center [582, 334] width 59 height 10
checkbox input "true"
click at [806, 305] on button "Add" at bounding box center [798, 311] width 67 height 19
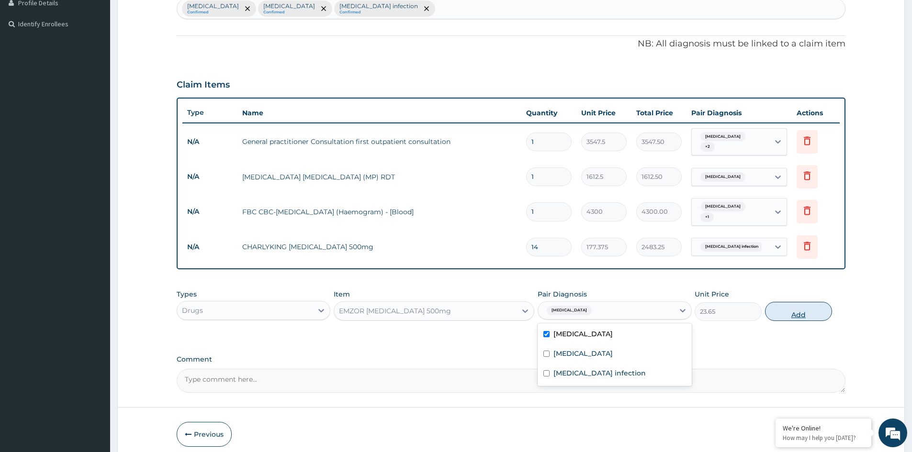
type input "0"
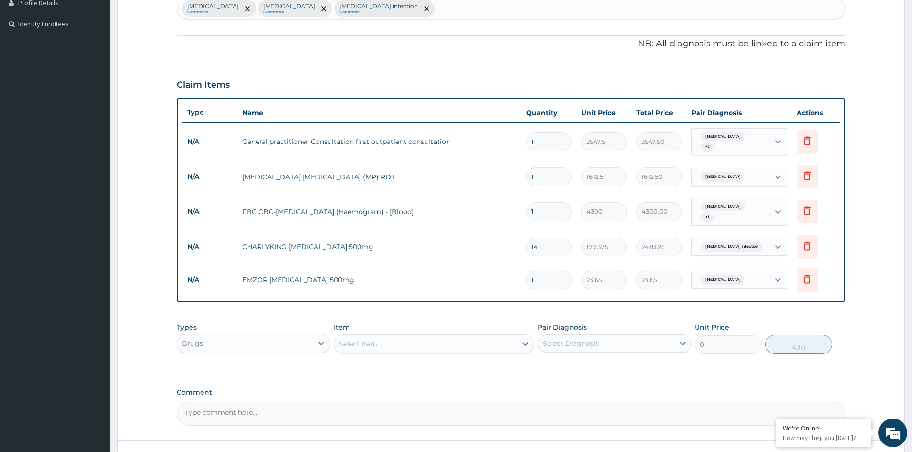
type input "18"
type input "425.70"
type input "18"
click at [389, 337] on div "Select Item" at bounding box center [425, 344] width 182 height 15
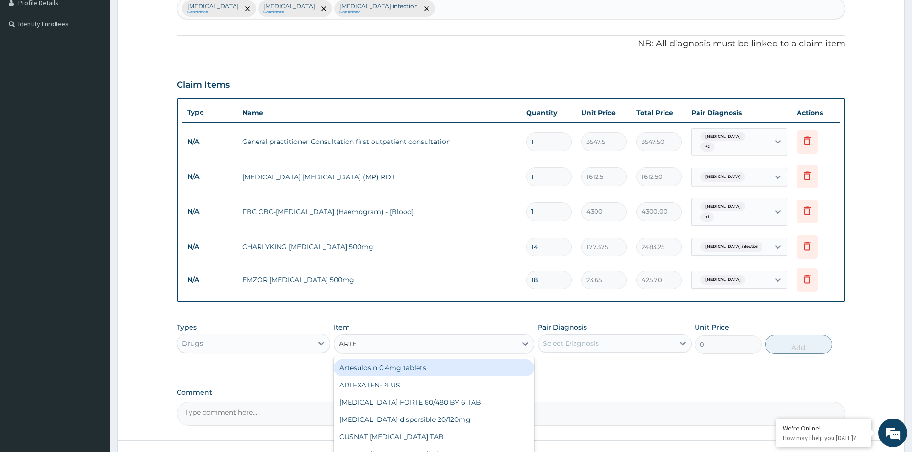
type input "ARTEM"
click at [411, 360] on div "COARTEM FORTE 80/480 BY 6 TAB" at bounding box center [434, 368] width 201 height 17
type input "449.35"
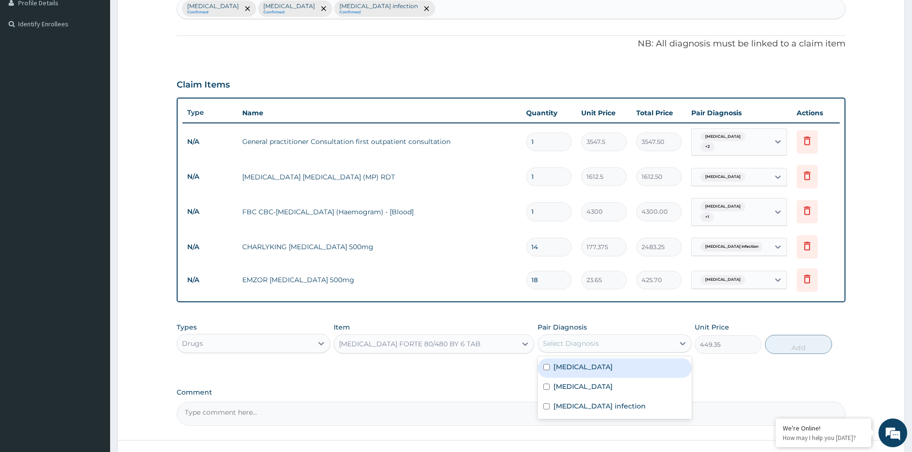
click at [635, 337] on div "Select Diagnosis" at bounding box center [605, 343] width 135 height 15
click at [585, 360] on div "Malaria" at bounding box center [615, 369] width 154 height 20
checkbox input "true"
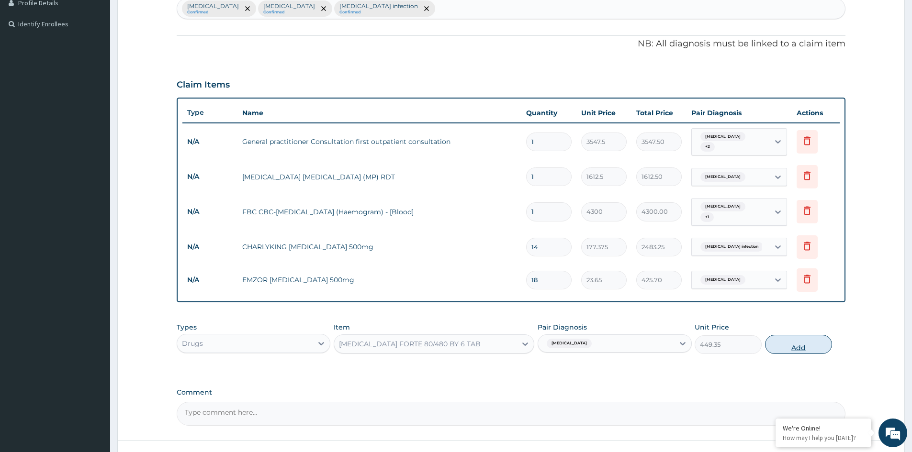
click at [804, 341] on button "Add" at bounding box center [798, 344] width 67 height 19
type input "0"
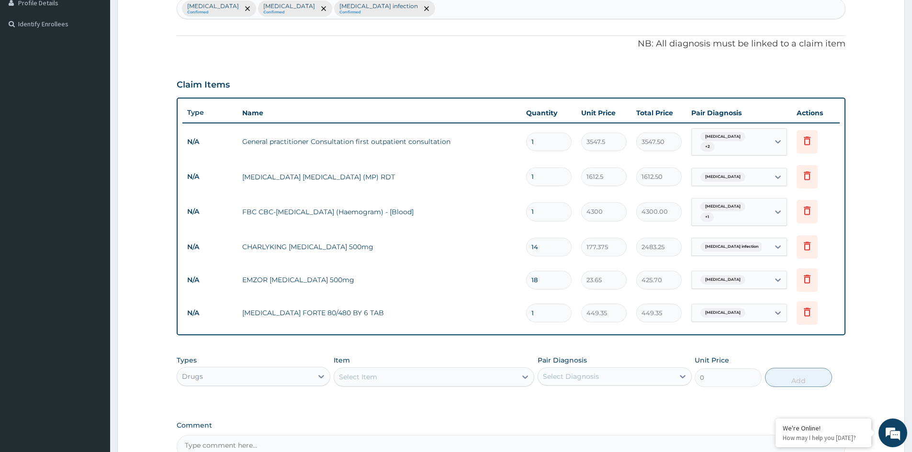
type input "0.00"
type input "6"
type input "2696.10"
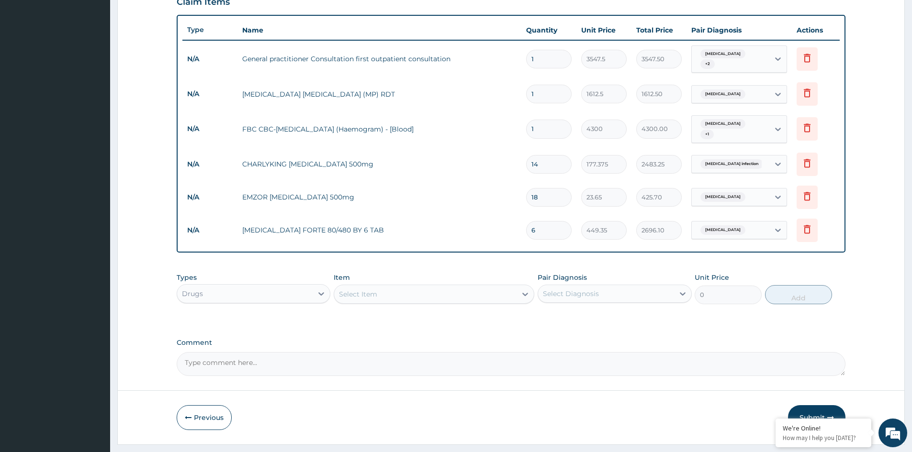
scroll to position [345, 0]
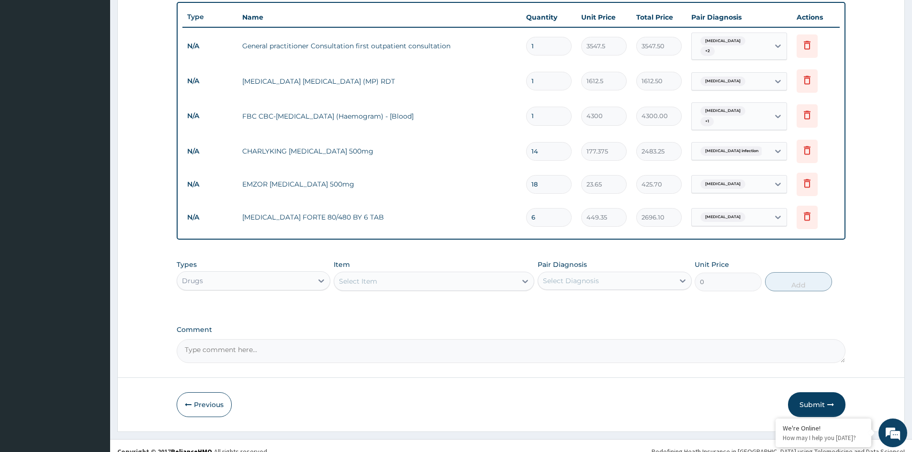
type input "6"
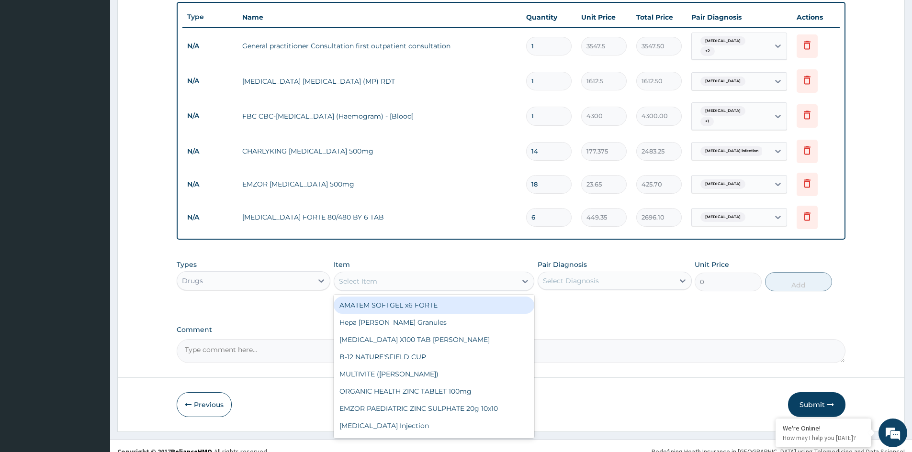
click at [433, 277] on div "Select Item" at bounding box center [425, 281] width 182 height 15
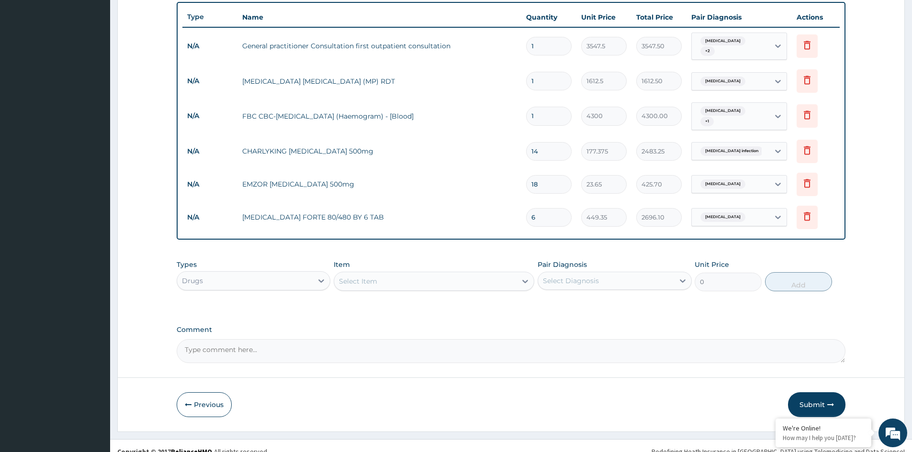
click at [668, 302] on div "Types Drugs Item Select Item Pair Diagnosis Select Diagnosis Unit Price 0 Add" at bounding box center [511, 283] width 669 height 56
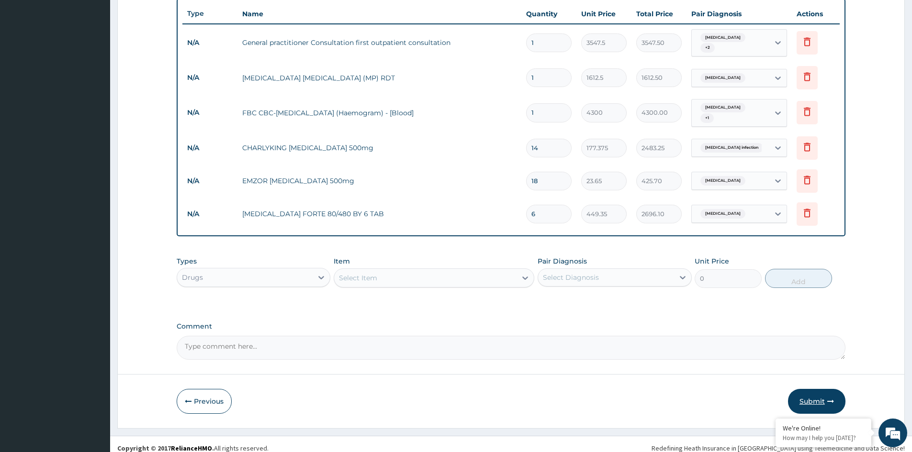
click at [809, 393] on button "Submit" at bounding box center [816, 401] width 57 height 25
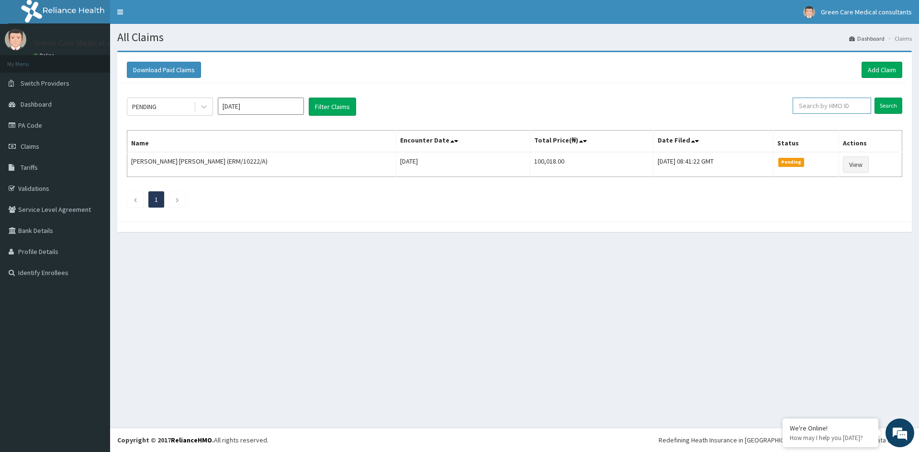
click at [819, 106] on input "text" at bounding box center [832, 106] width 79 height 16
click at [30, 125] on link "PA Code" at bounding box center [55, 125] width 110 height 21
